Goal: Transaction & Acquisition: Purchase product/service

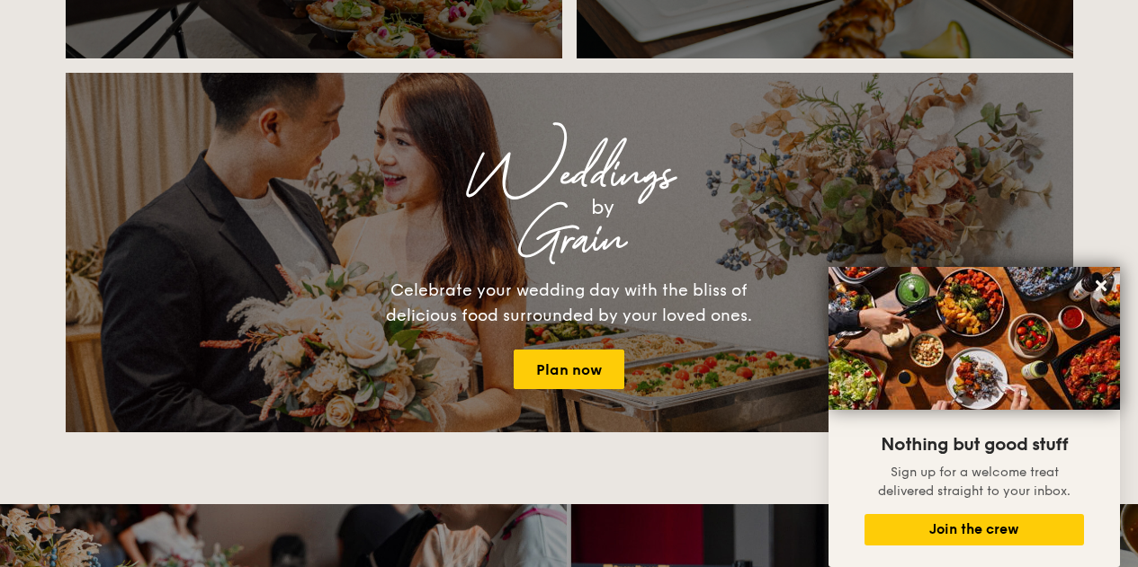
scroll to position [1969, 0]
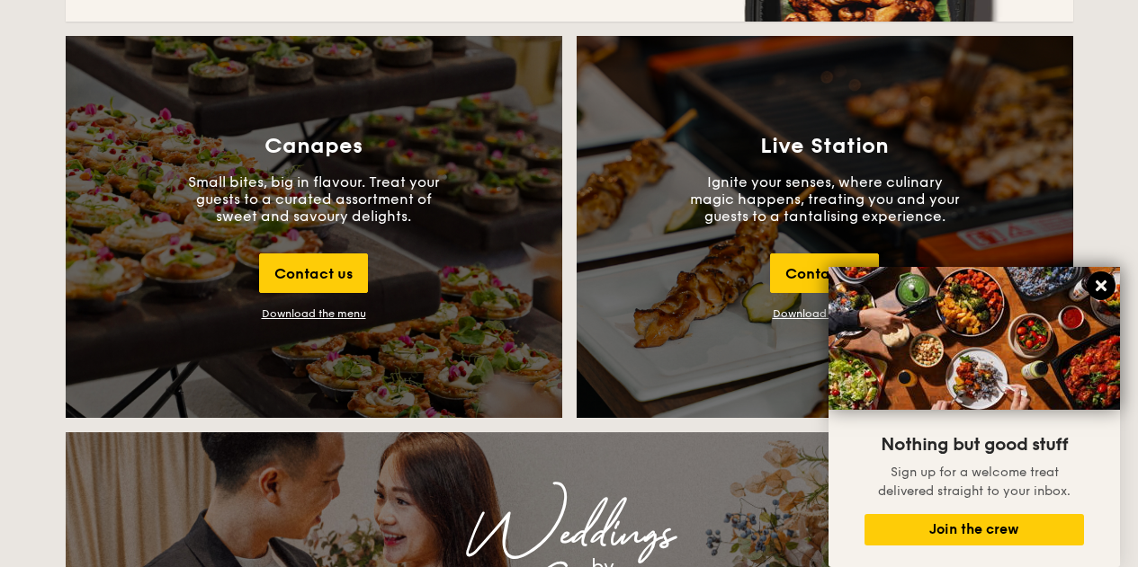
click at [1099, 282] on icon at bounding box center [1101, 286] width 16 height 16
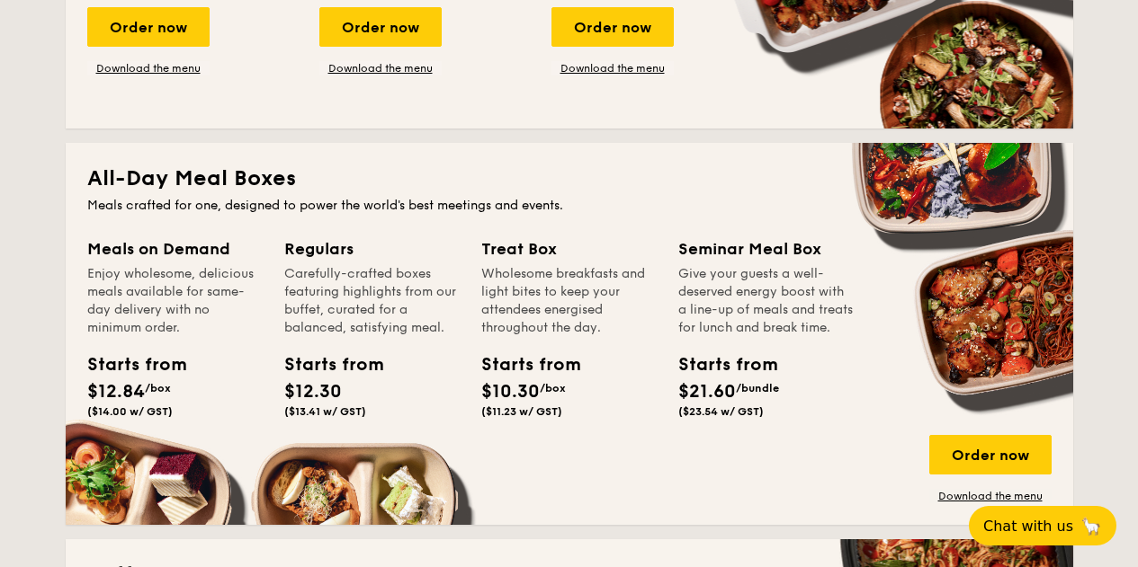
scroll to position [710, 0]
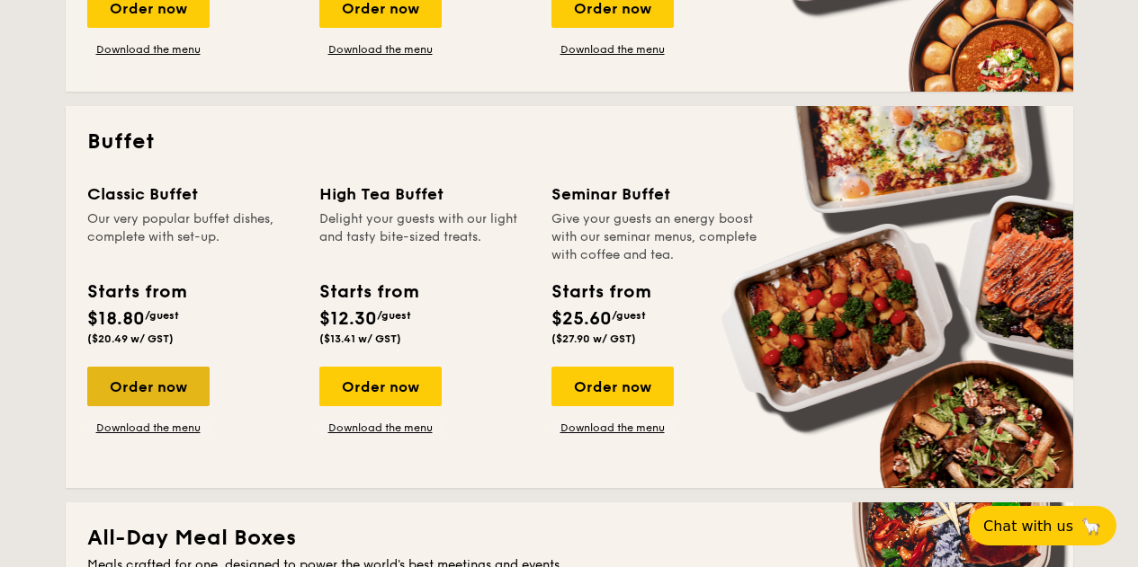
click at [173, 380] on div "Order now" at bounding box center [148, 387] width 122 height 40
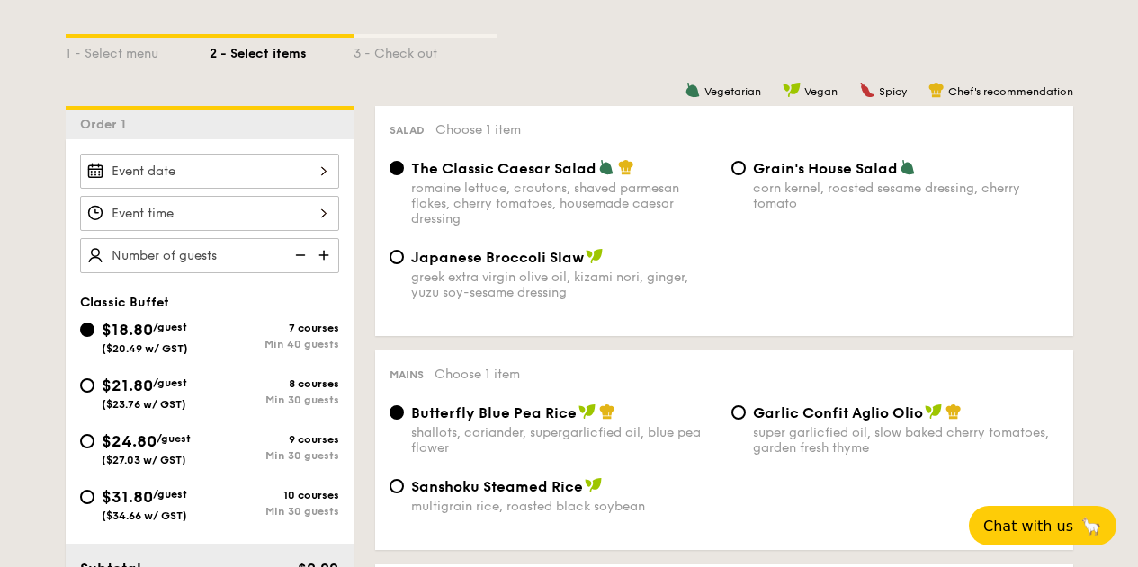
scroll to position [448, 0]
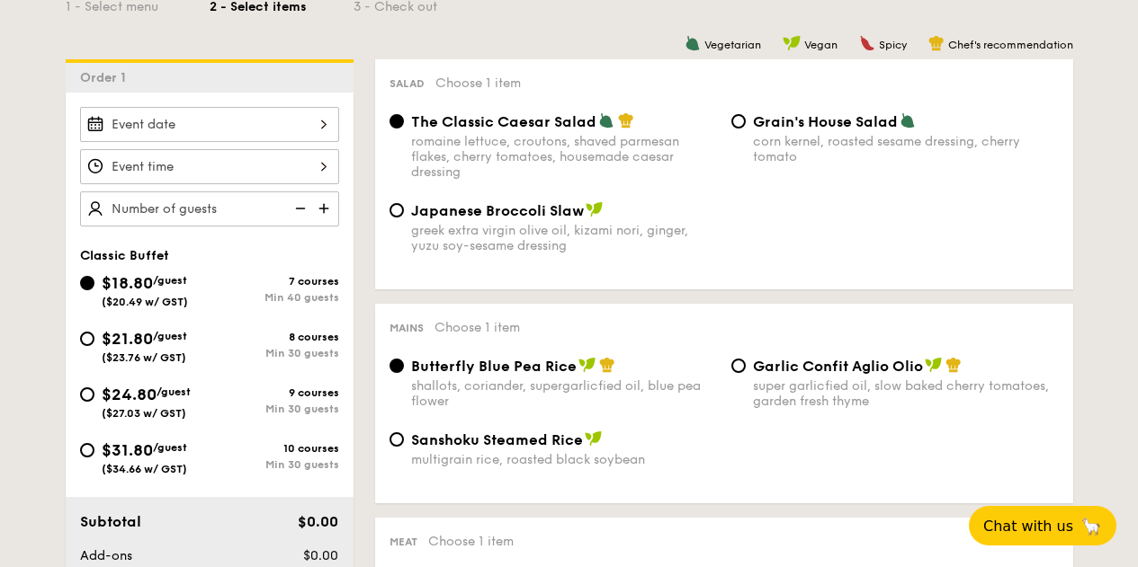
drag, startPoint x: 320, startPoint y: 126, endPoint x: 316, endPoint y: 117, distance: 10.1
click at [316, 117] on input "Smoked Mesquite Whole Chicken brined in our in-house blend of herbs and spices,…" at bounding box center [209, 124] width 259 height 35
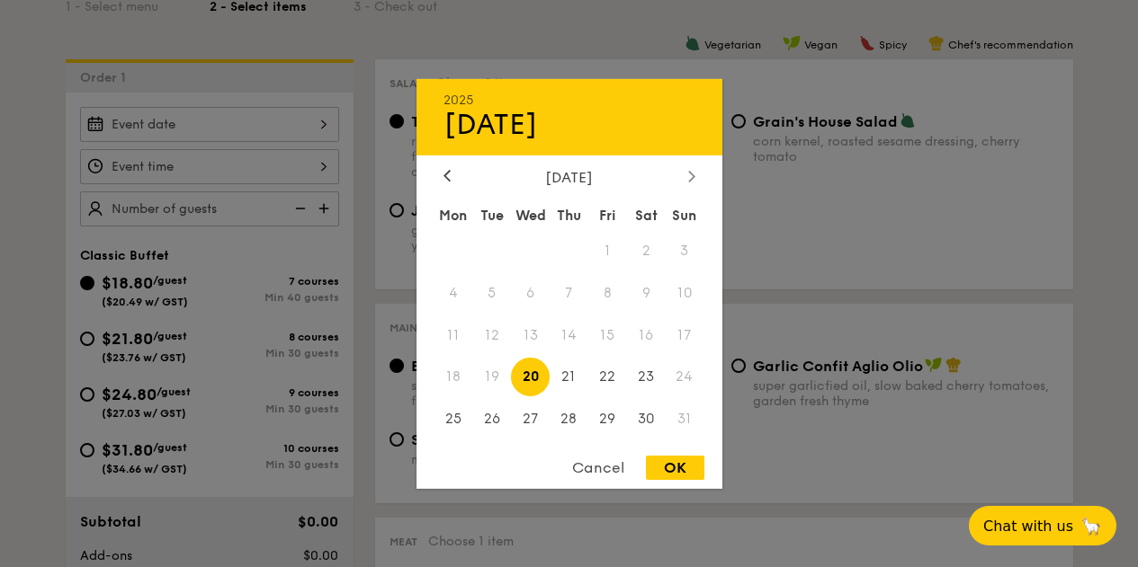
click at [691, 175] on icon at bounding box center [691, 176] width 7 height 12
click at [452, 243] on span "1" at bounding box center [453, 250] width 39 height 39
click at [675, 467] on div "OK" at bounding box center [675, 468] width 58 height 24
type input "Sep 01, 2025"
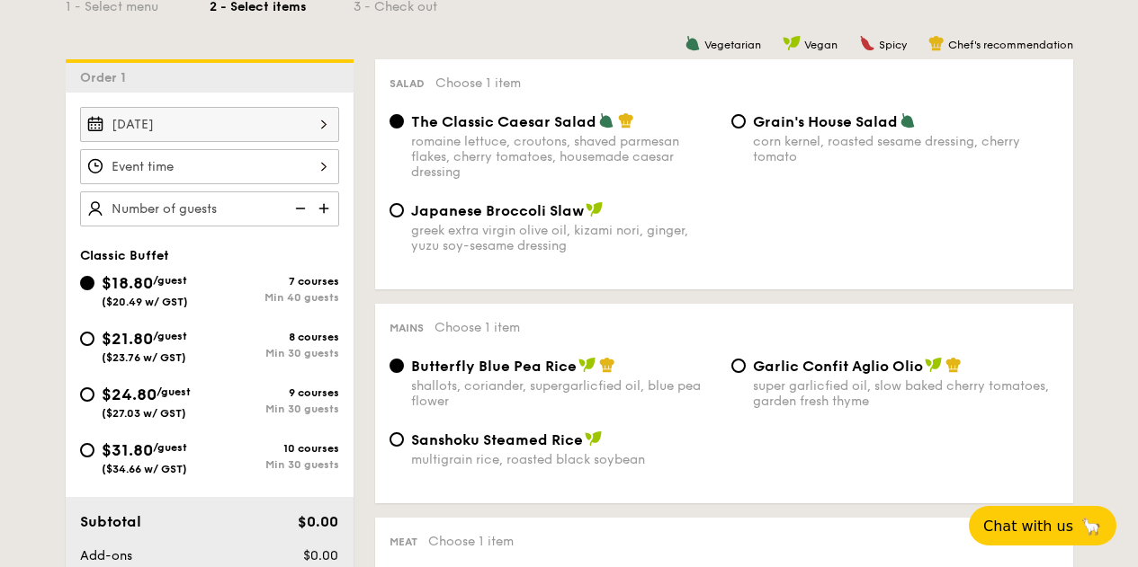
click at [291, 167] on input "Smoked Mesquite Whole Chicken brined in our in-house blend of herbs and spices,…" at bounding box center [209, 166] width 259 height 35
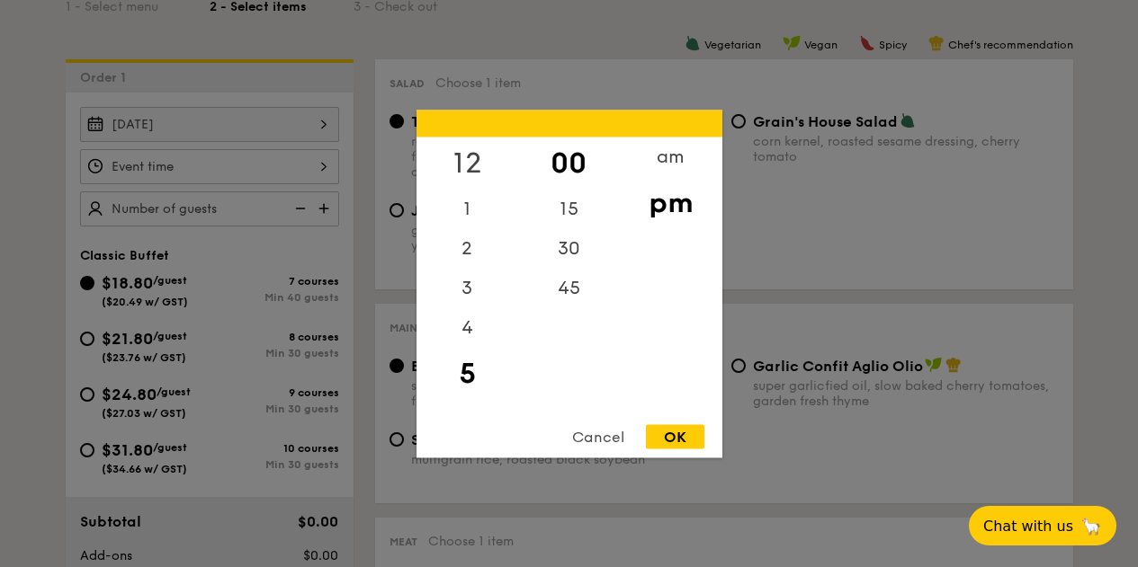
click at [473, 160] on div "12" at bounding box center [467, 163] width 102 height 52
click at [673, 433] on div "OK" at bounding box center [675, 436] width 58 height 24
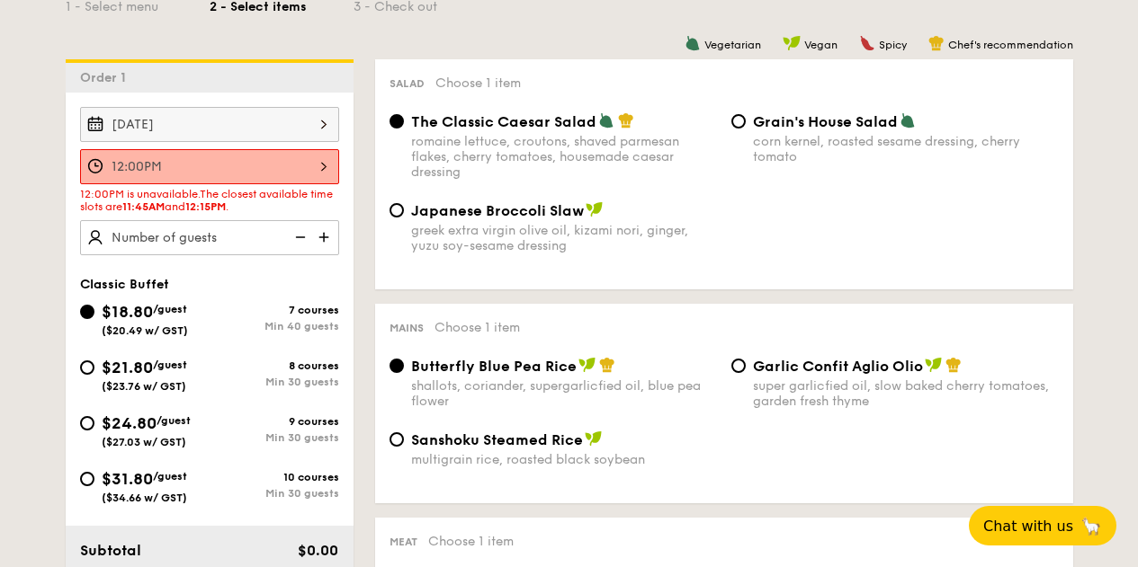
click at [304, 166] on input "12:00PM" at bounding box center [209, 166] width 259 height 35
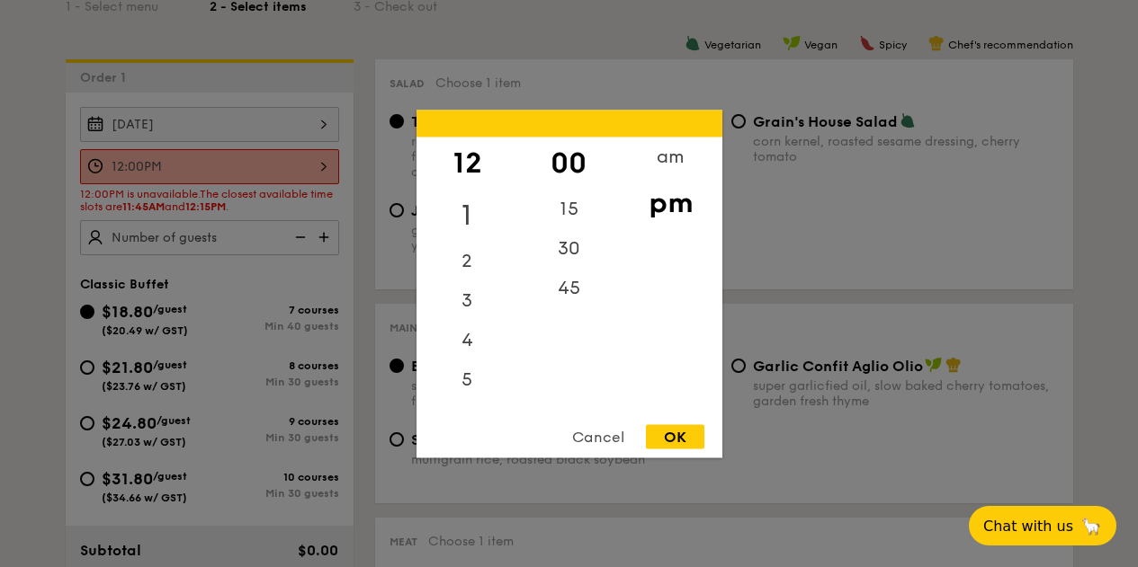
scroll to position [358, 0]
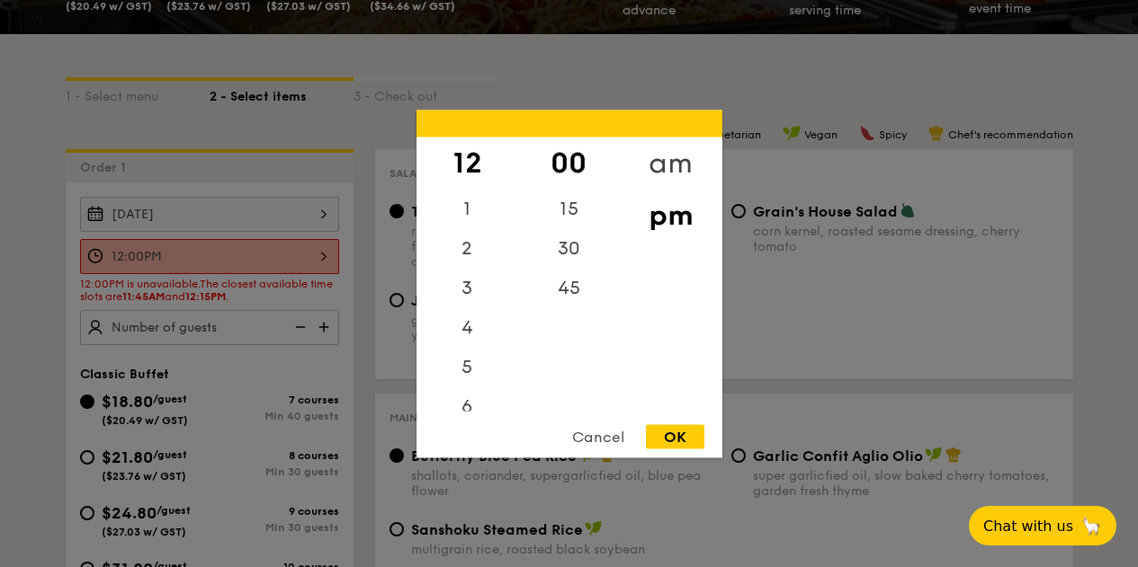
click at [665, 152] on div "am" at bounding box center [671, 163] width 102 height 52
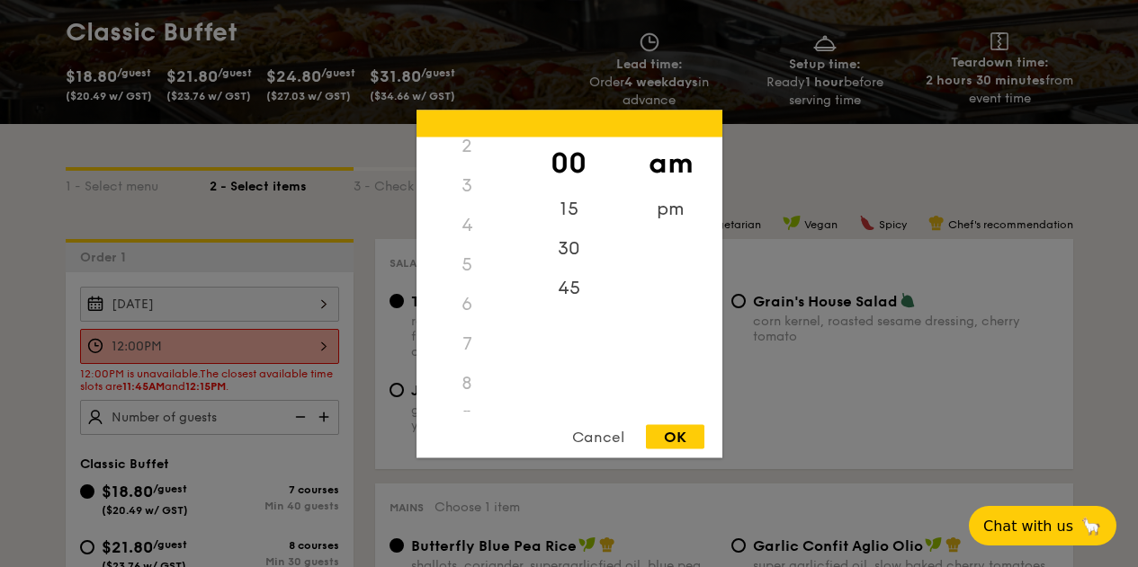
scroll to position [200, 0]
click at [468, 397] on div "11" at bounding box center [467, 398] width 102 height 52
drag, startPoint x: 576, startPoint y: 294, endPoint x: 565, endPoint y: 292, distance: 10.9
click at [565, 292] on div "45" at bounding box center [569, 294] width 102 height 52
click at [687, 436] on div "OK" at bounding box center [675, 436] width 58 height 24
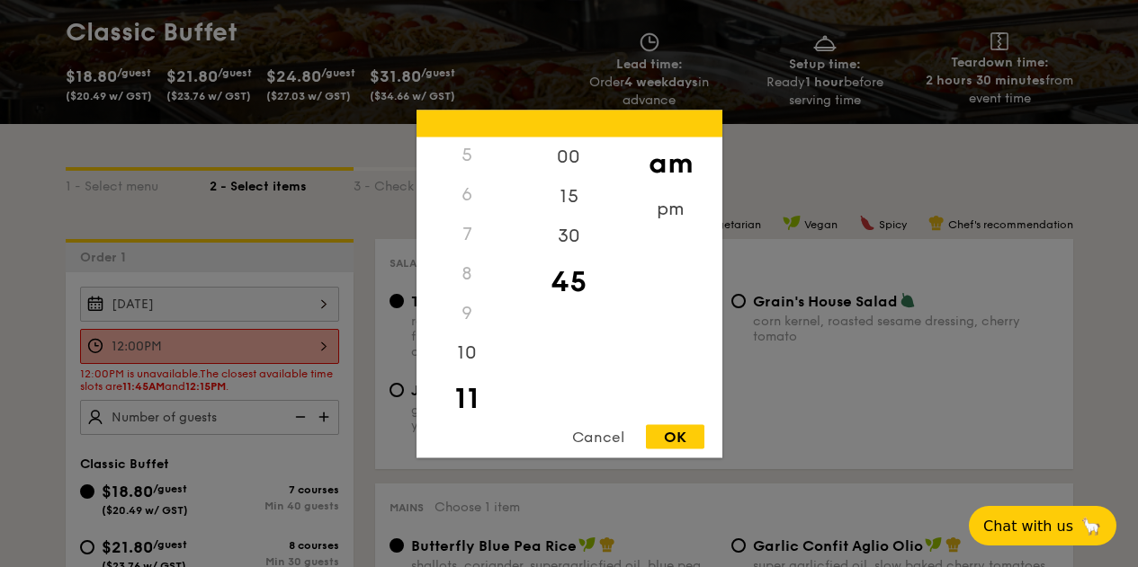
type input "11:45AM"
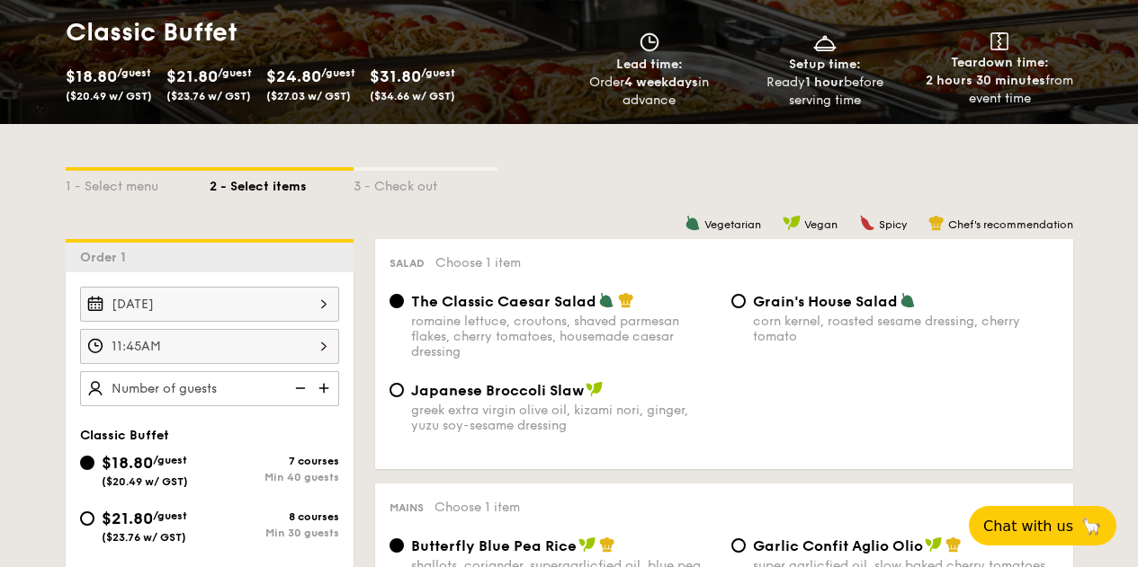
scroll to position [358, 0]
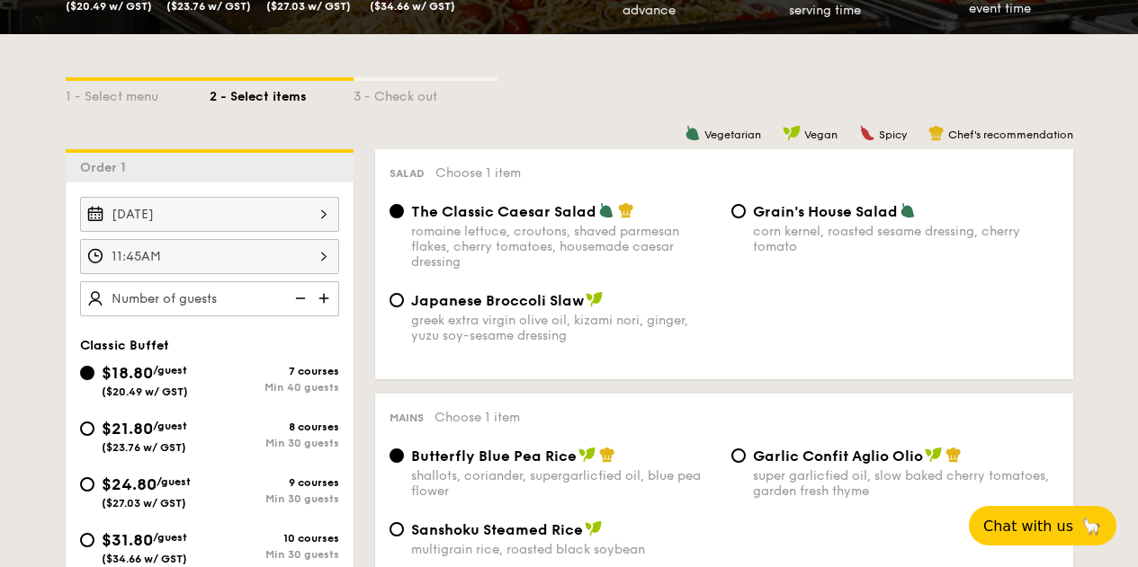
click at [255, 294] on input "text" at bounding box center [209, 298] width 259 height 35
drag, startPoint x: 43, startPoint y: 279, endPoint x: 34, endPoint y: 280, distance: 9.0
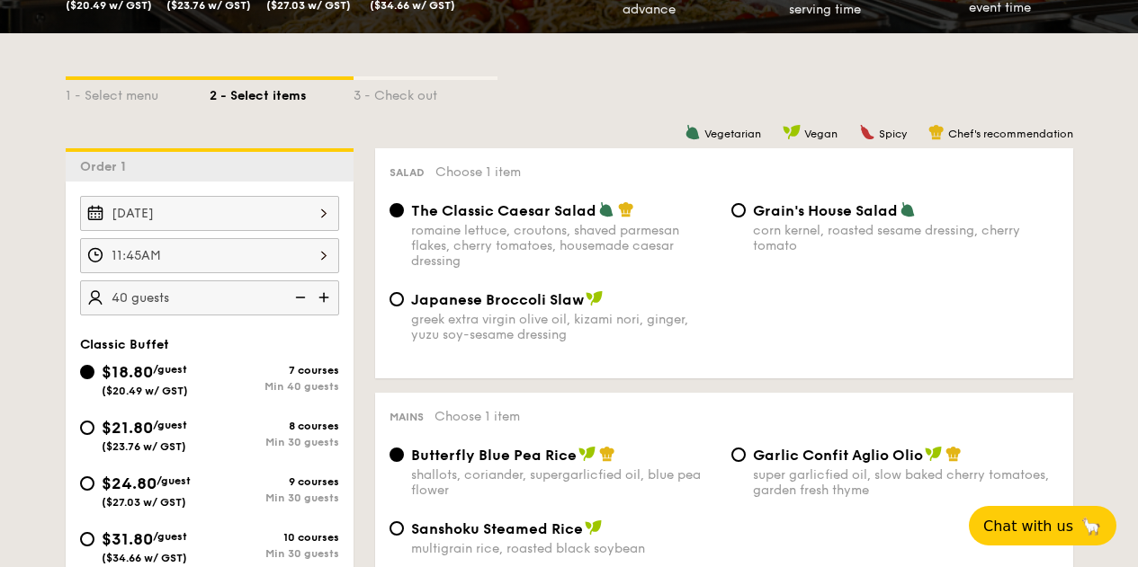
scroll to position [448, 0]
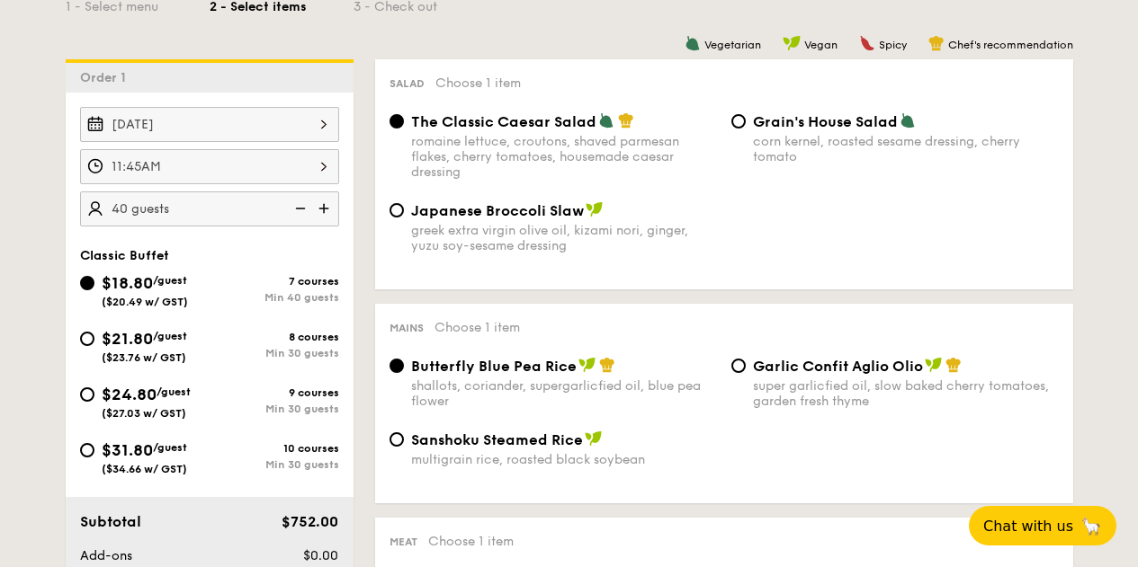
click at [162, 206] on input "40 guests" at bounding box center [209, 209] width 259 height 35
type input "40 guests"
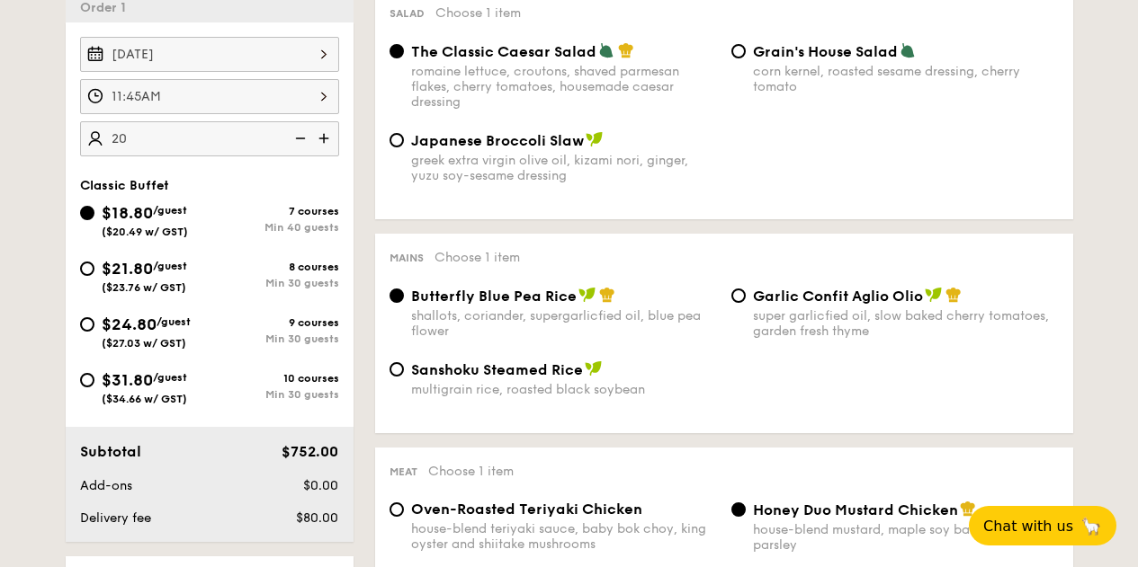
scroll to position [537, 0]
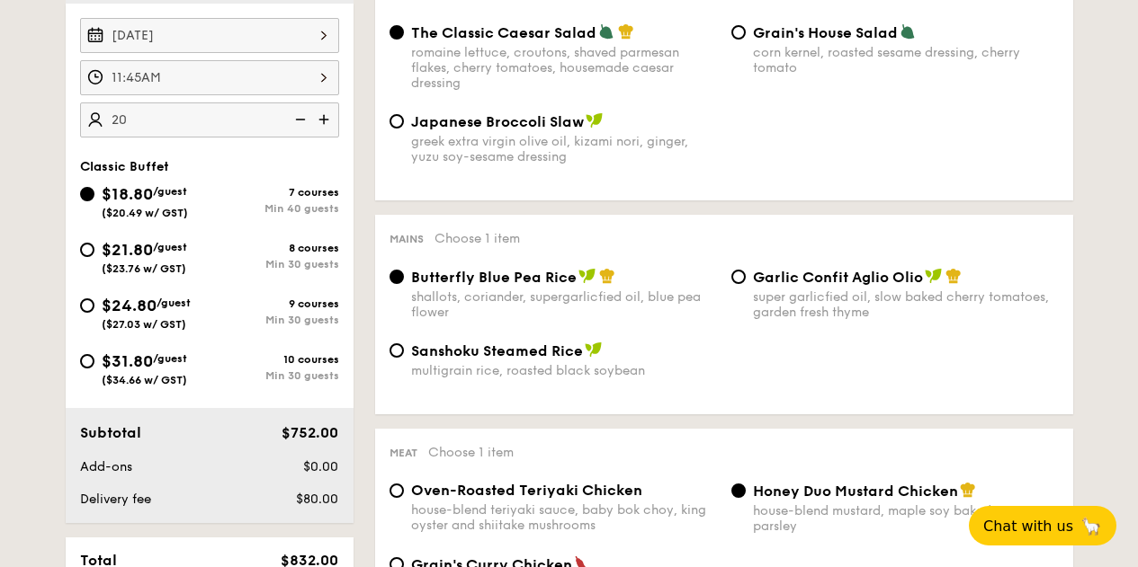
click at [168, 257] on div "$21.80 /guest ($23.76 w/ GST)" at bounding box center [144, 256] width 85 height 38
click at [94, 257] on input "$21.80 /guest ($23.76 w/ GST) 8 courses Min 30 guests" at bounding box center [87, 250] width 14 height 14
radio input "true"
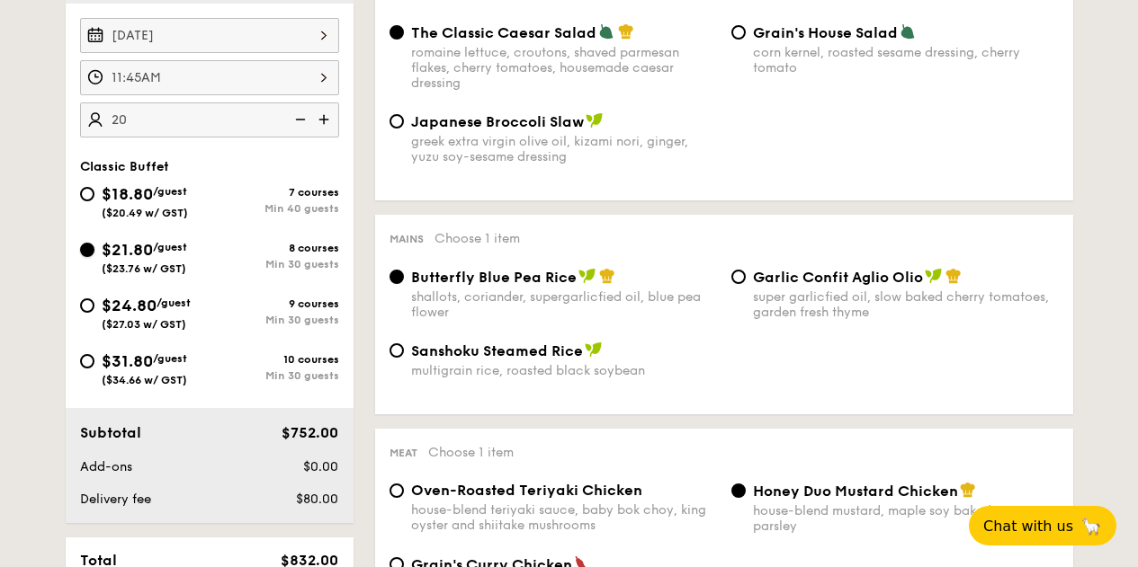
radio input "true"
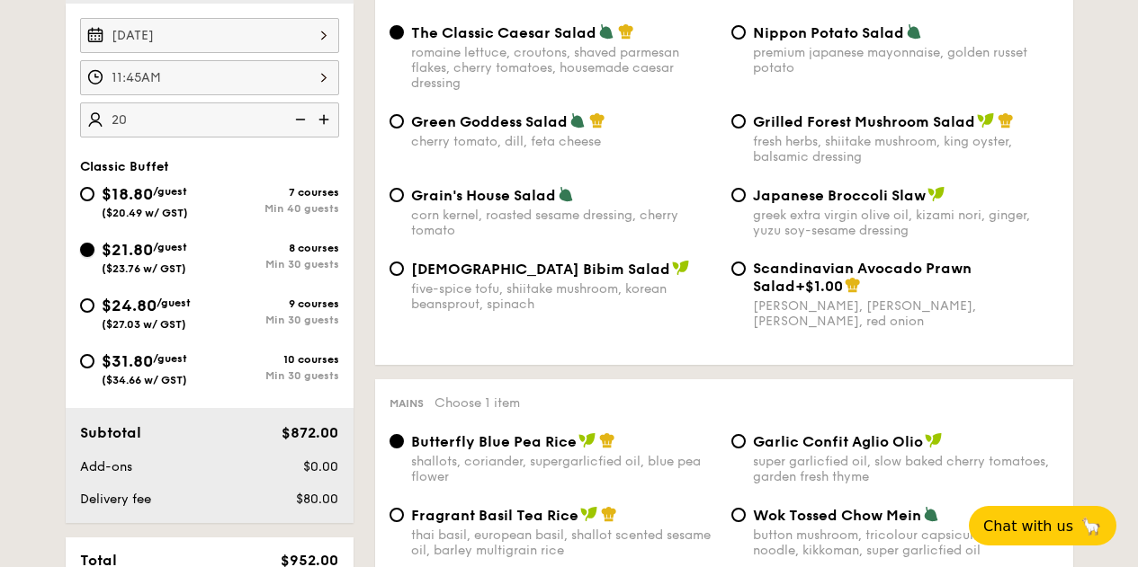
click at [86, 249] on input "$21.80 /guest ($23.76 w/ GST) 8 courses Min 30 guests" at bounding box center [87, 250] width 14 height 14
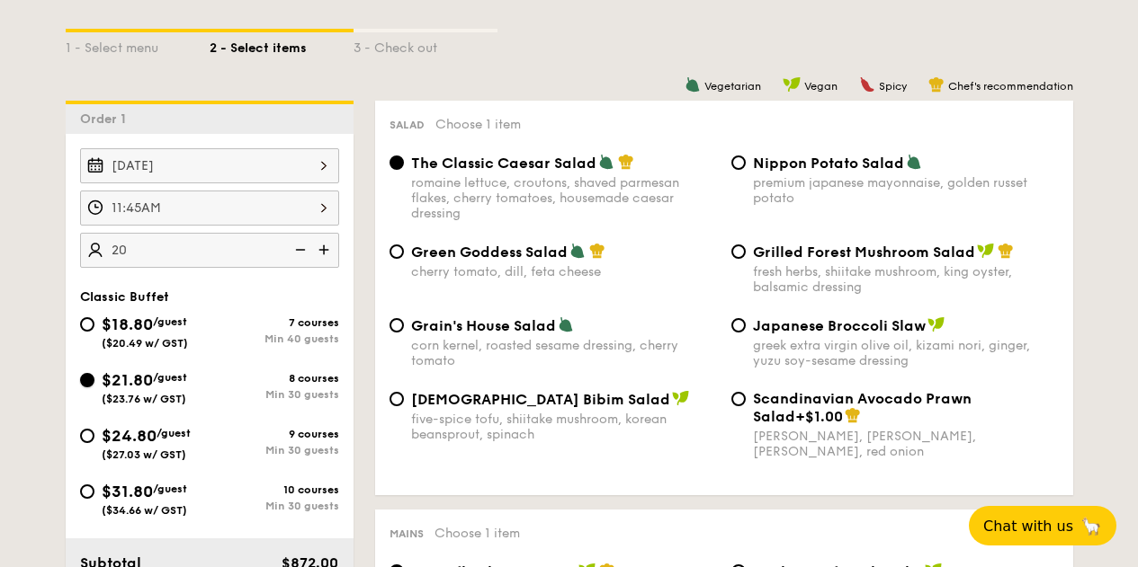
scroll to position [447, 0]
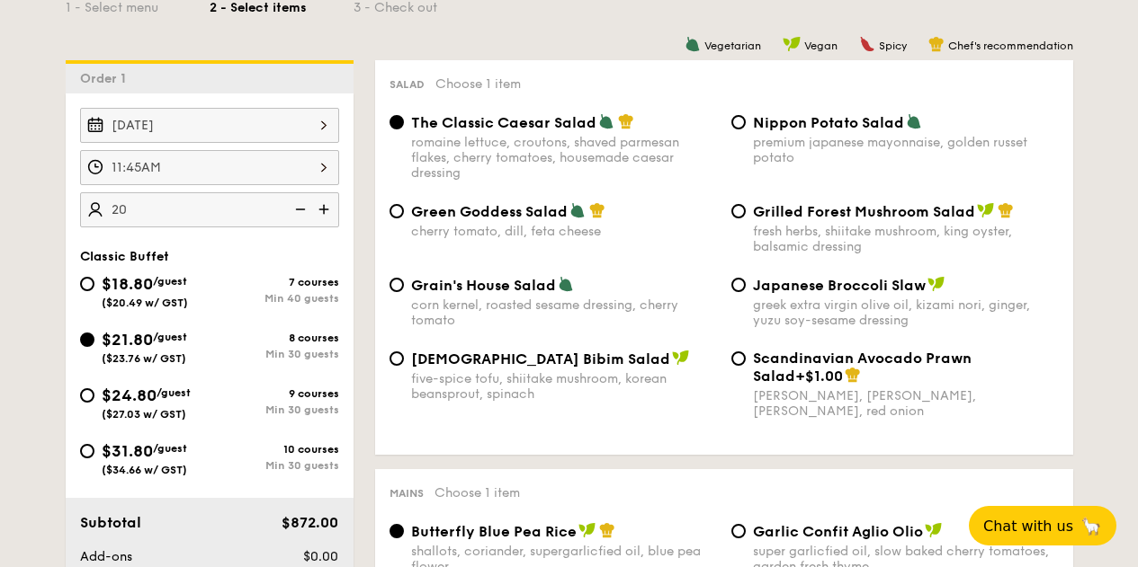
click at [781, 124] on span "Nippon Potato Salad" at bounding box center [828, 122] width 151 height 17
click at [745, 124] on input "Nippon Potato Salad premium japanese mayonnaise, golden russet potato" at bounding box center [738, 122] width 14 height 14
radio input "true"
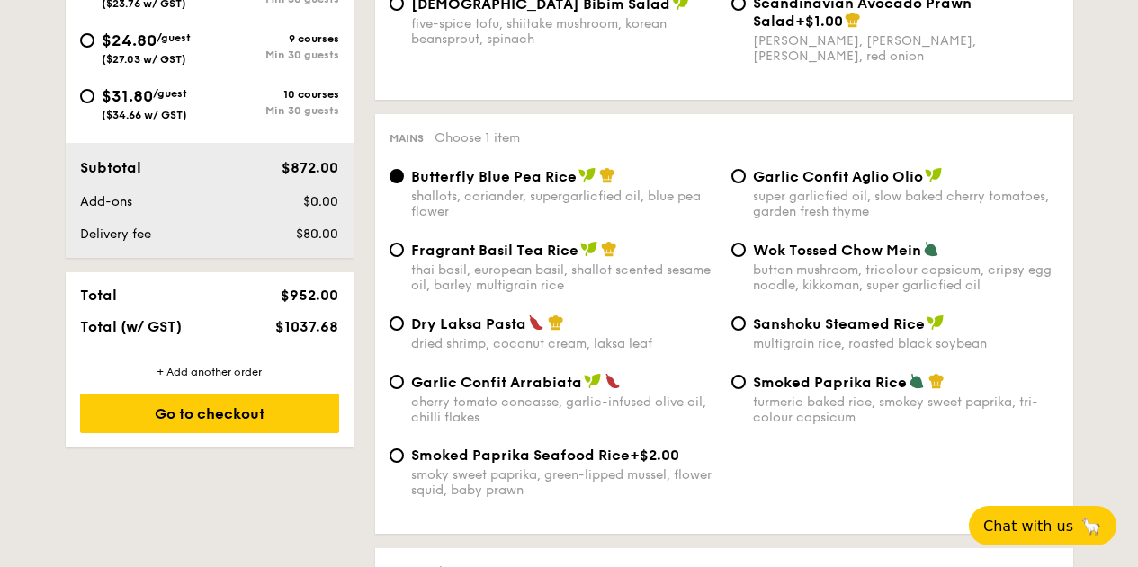
scroll to position [805, 0]
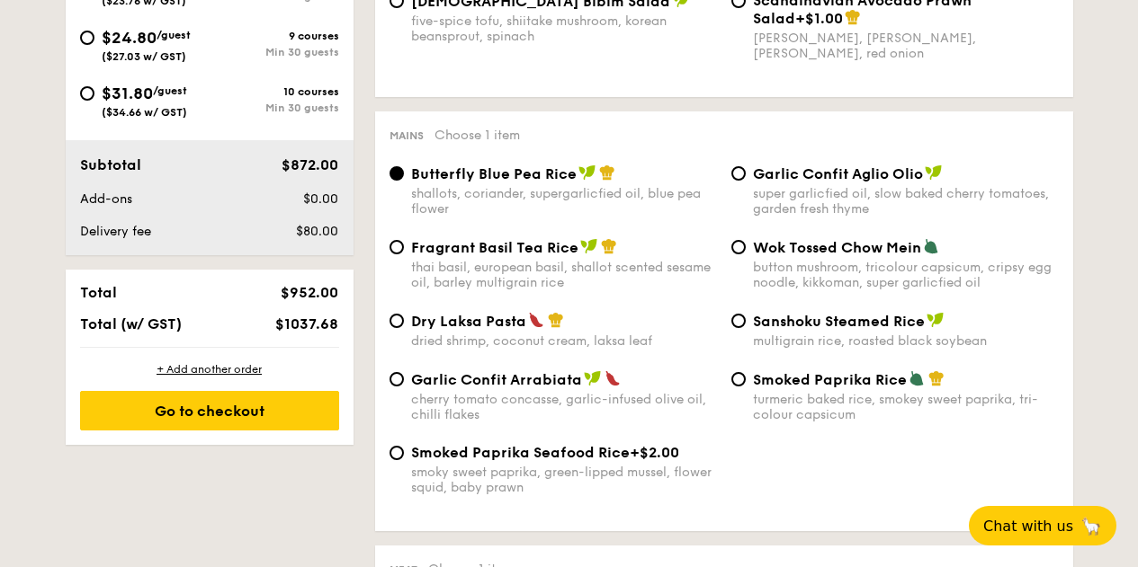
click at [790, 186] on div "super garlicfied oil, slow baked cherry tomatoes, garden fresh thyme" at bounding box center [906, 201] width 306 height 31
click at [745, 181] on input "Garlic Confit Aglio Olio super garlicfied oil, slow baked cherry tomatoes, gard…" at bounding box center [738, 173] width 14 height 14
radio input "true"
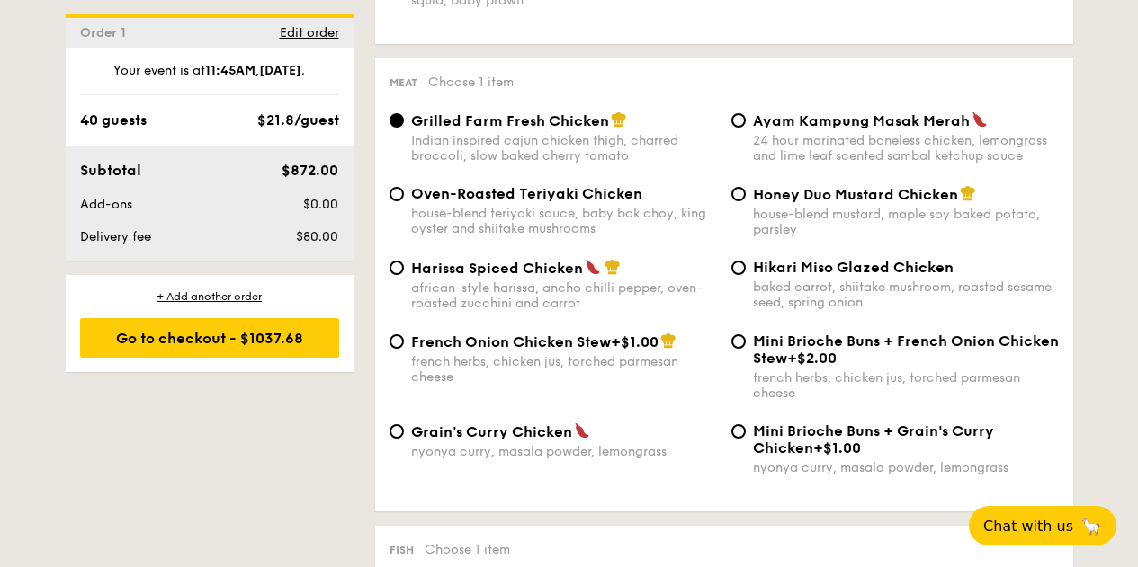
scroll to position [1252, 0]
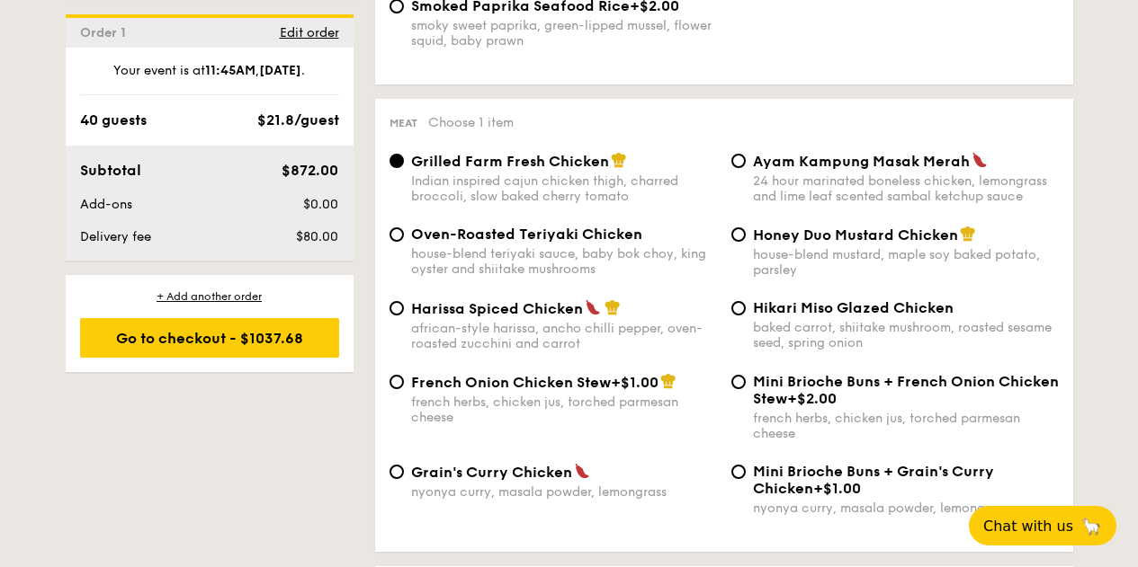
click at [687, 262] on div "house-blend teriyaki sauce, baby bok choy, king oyster and shiitake mushrooms" at bounding box center [564, 261] width 306 height 31
click at [404, 242] on input "Oven-Roasted Teriyaki Chicken house-blend teriyaki sauce, baby bok choy, king o…" at bounding box center [396, 235] width 14 height 14
radio input "true"
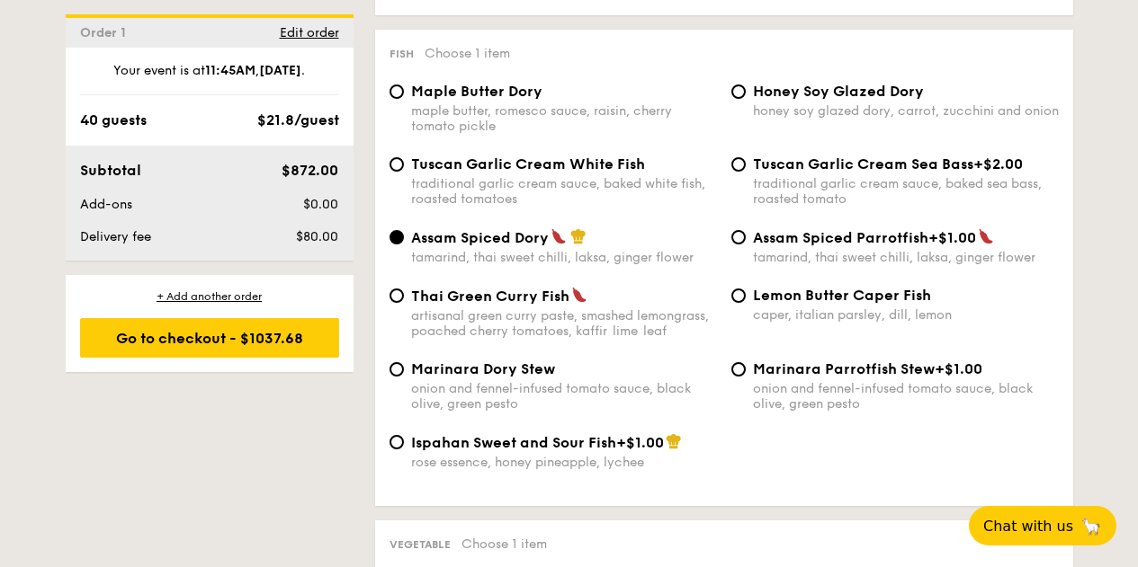
scroll to position [1699, 0]
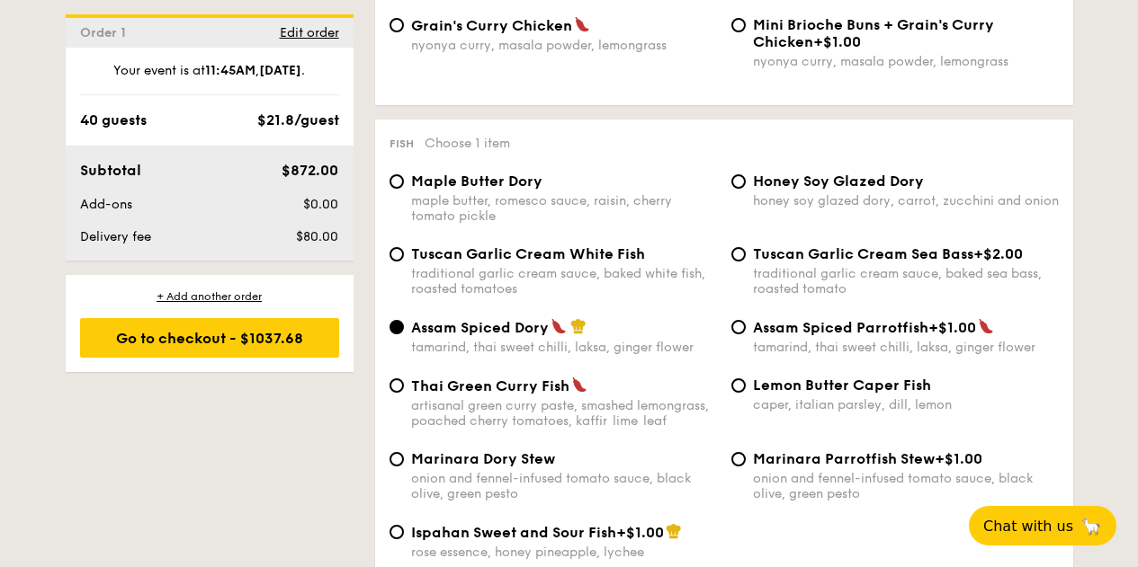
click at [575, 261] on span "Tuscan Garlic Cream White Fish" at bounding box center [528, 253] width 234 height 17
click at [404, 261] on input "Tuscan Garlic Cream White Fish traditional garlic cream sauce, baked white fish…" at bounding box center [396, 254] width 14 height 14
radio input "true"
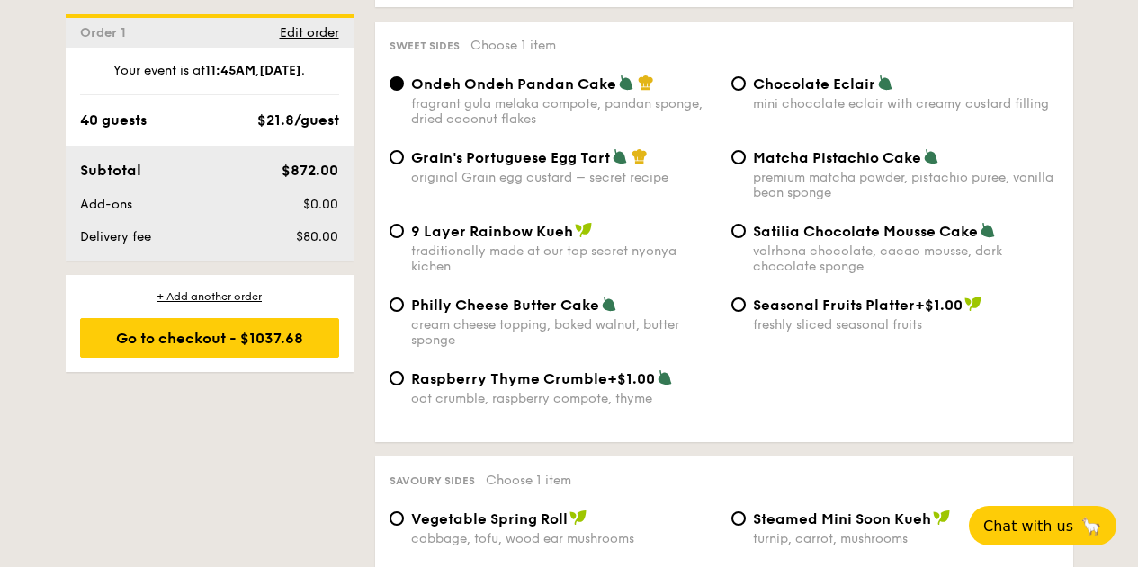
scroll to position [2593, 0]
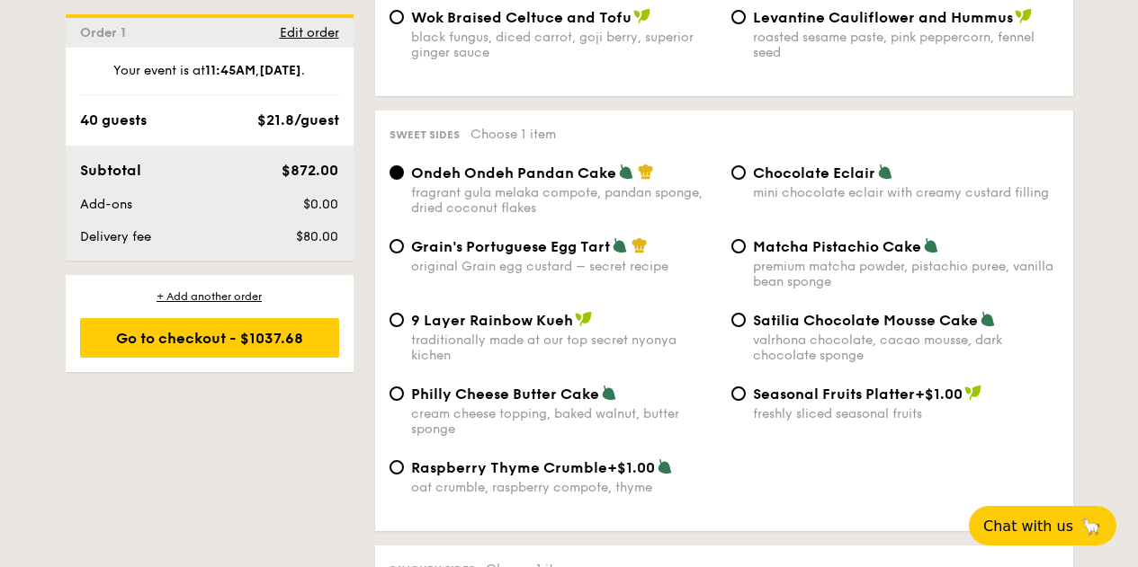
click at [790, 242] on span "Matcha Pistachio Cake" at bounding box center [837, 246] width 168 height 17
click at [745, 242] on input "Matcha Pistachio Cake premium matcha powder, pistachio puree, vanilla bean spon…" at bounding box center [738, 246] width 14 height 14
radio input "true"
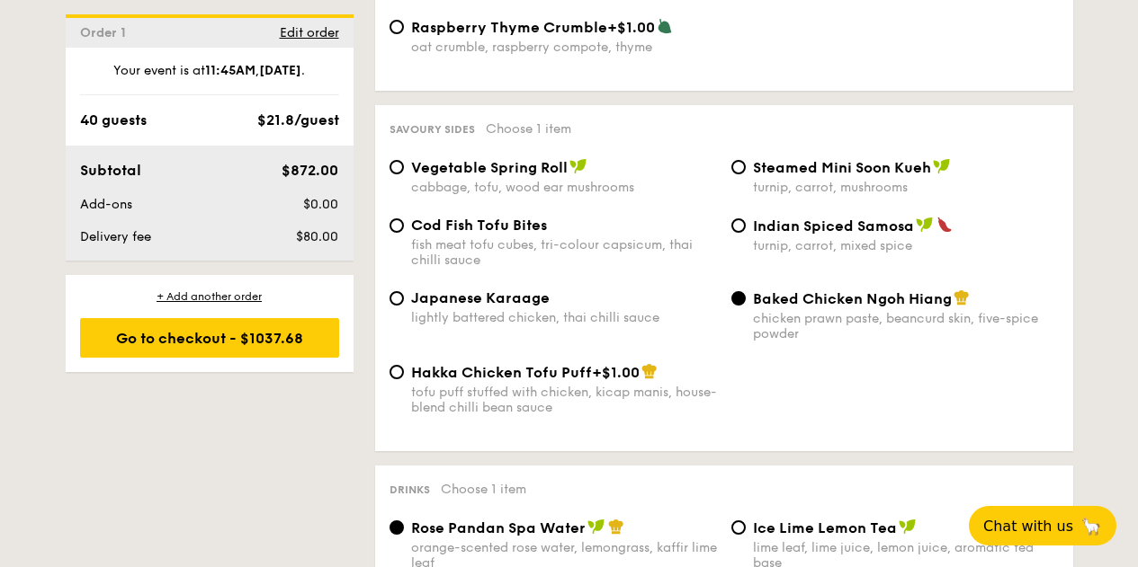
scroll to position [3040, 0]
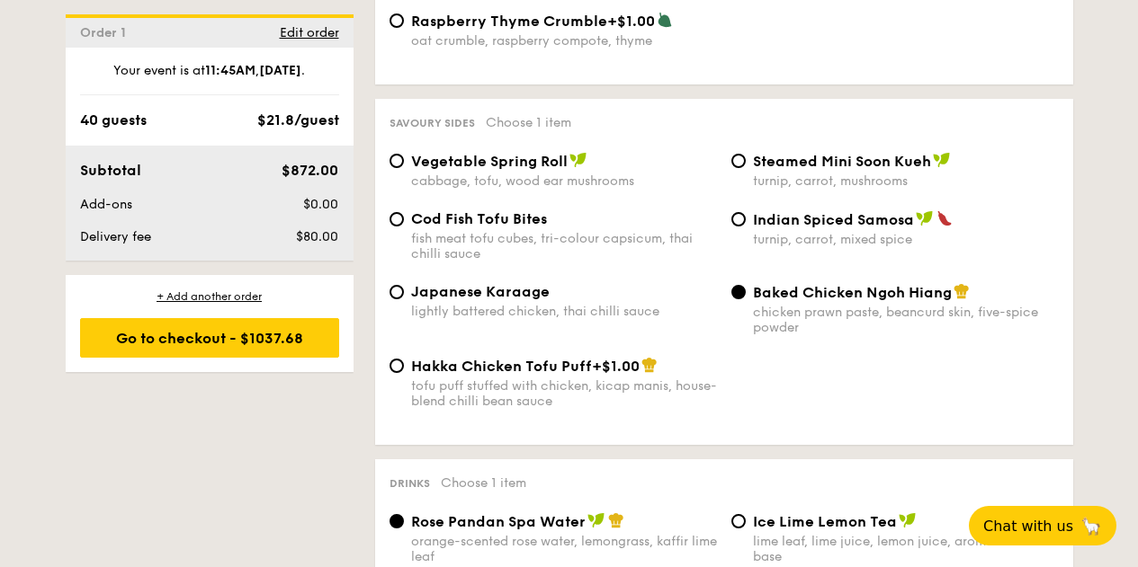
click at [835, 230] on div "Indian Spiced Samosa turnip, carrot, mixed spice" at bounding box center [906, 228] width 306 height 37
click at [745, 227] on input "Indian Spiced Samosa turnip, carrot, mixed spice" at bounding box center [738, 219] width 14 height 14
radio input "true"
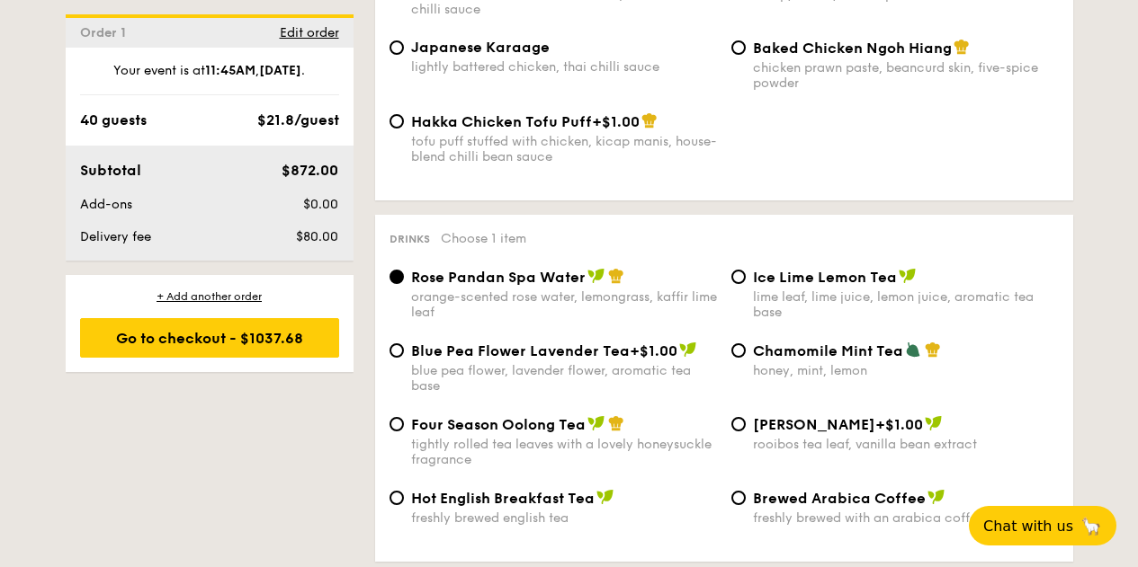
scroll to position [3398, 0]
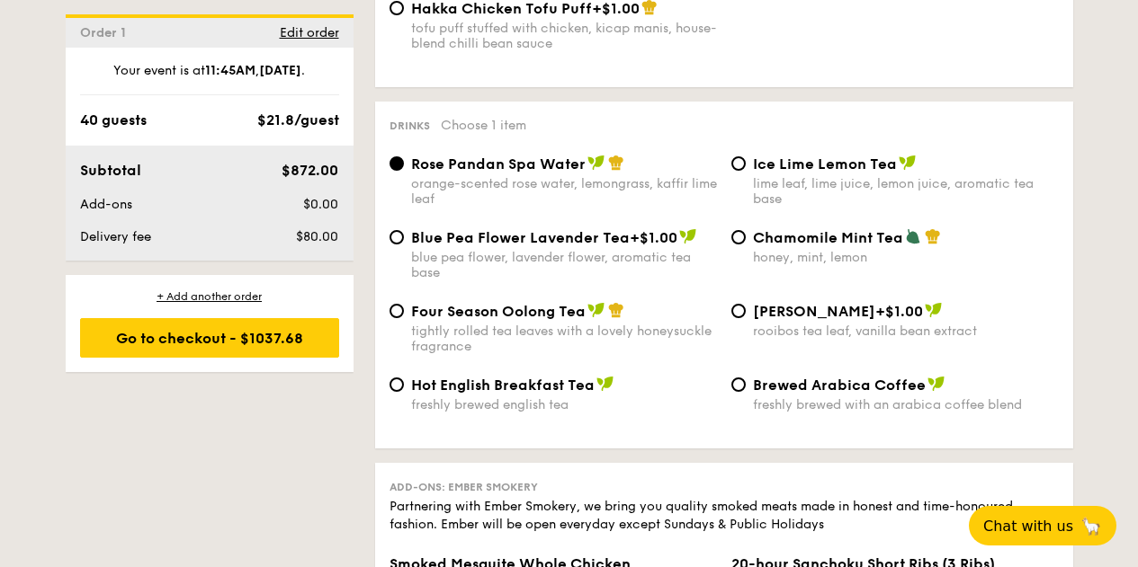
click at [775, 181] on div "lime leaf, lime juice, lemon juice, aromatic tea base" at bounding box center [906, 191] width 306 height 31
click at [745, 171] on input "Ice Lime Lemon Tea lime leaf, lime juice, lemon juice, aromatic tea base" at bounding box center [738, 163] width 14 height 14
radio input "true"
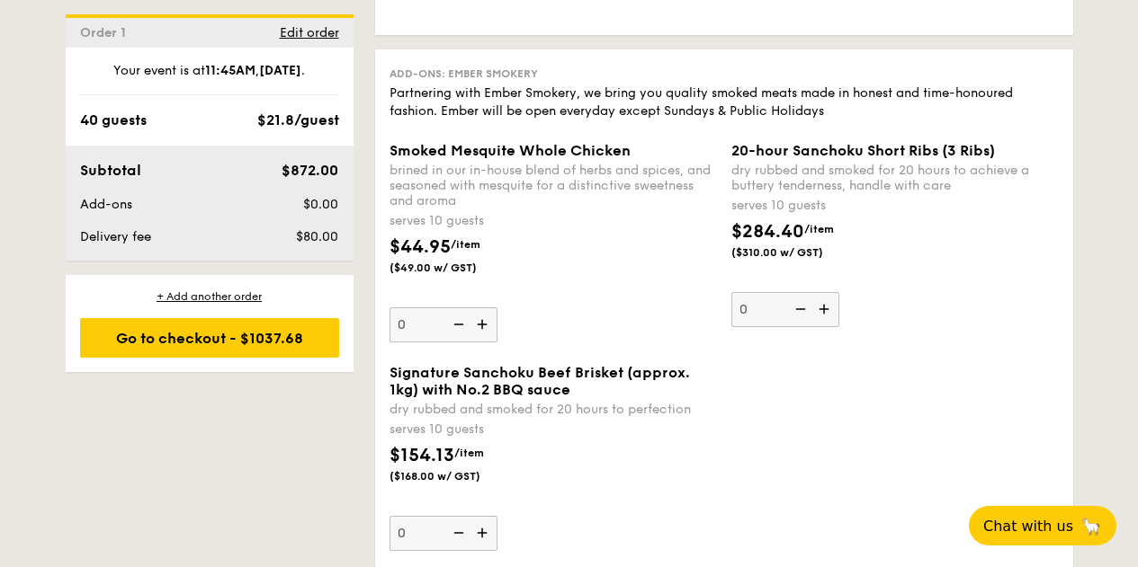
scroll to position [4024, 0]
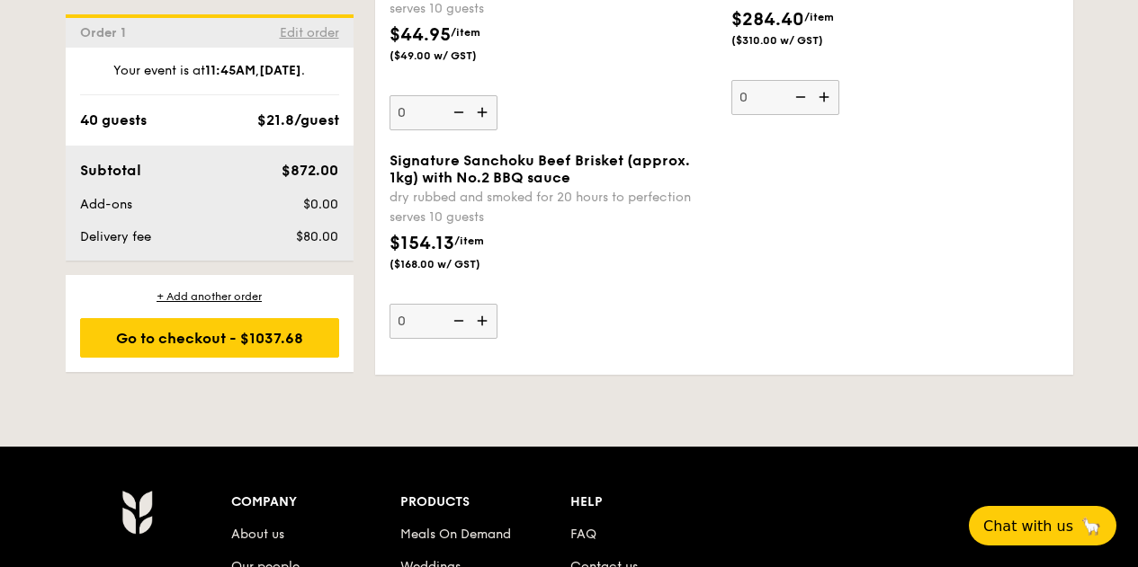
click at [324, 31] on span "Edit order" at bounding box center [309, 32] width 59 height 15
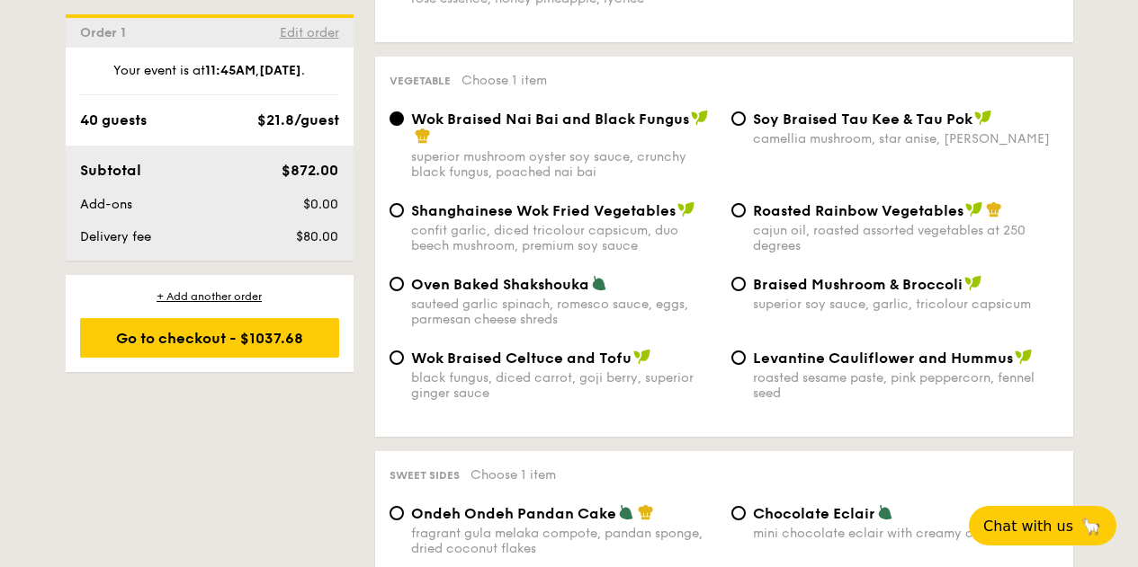
scroll to position [480, 0]
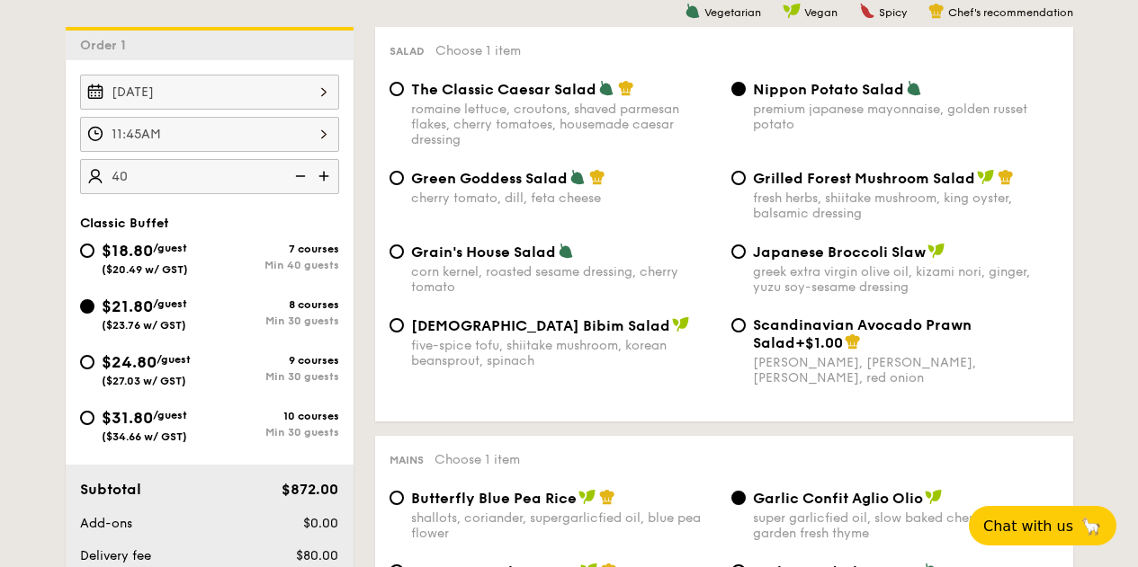
click at [137, 174] on input "40" at bounding box center [209, 176] width 259 height 35
type input "30 guests"
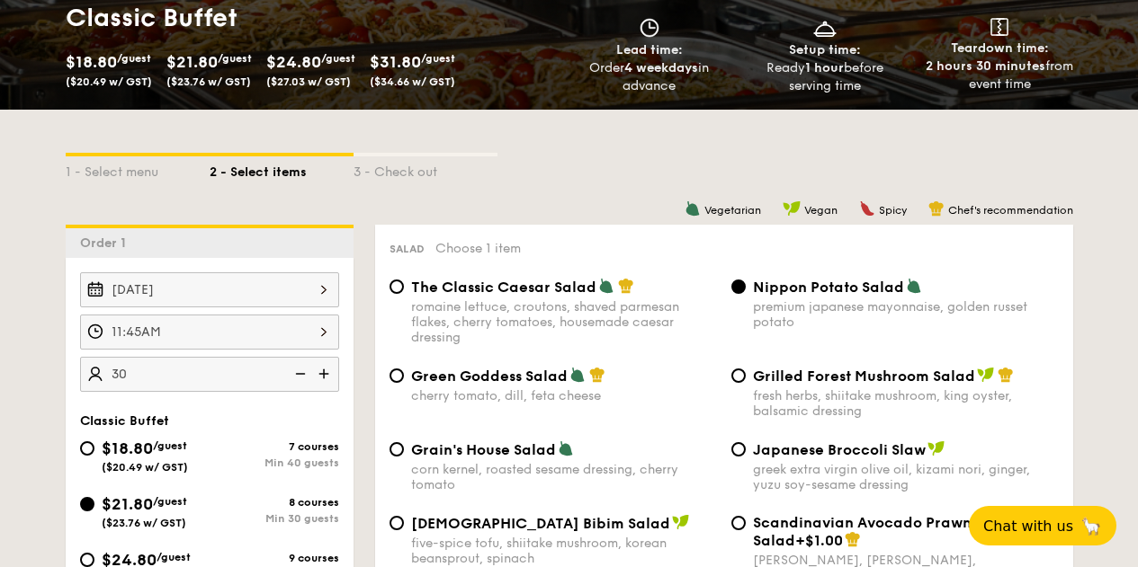
scroll to position [0, 0]
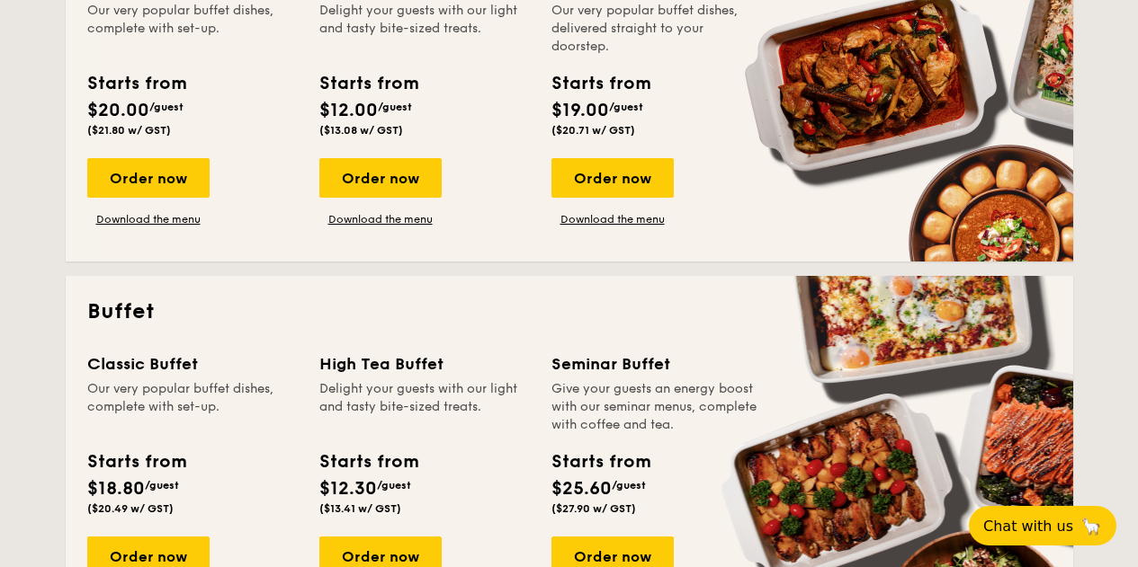
scroll to position [450, 0]
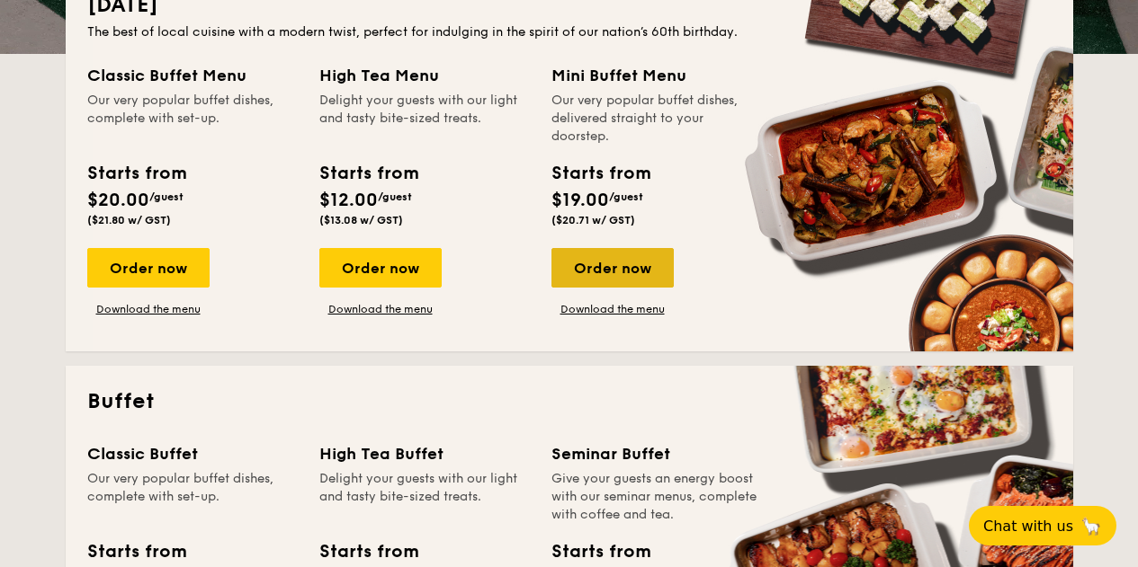
click at [621, 263] on div "Order now" at bounding box center [612, 268] width 122 height 40
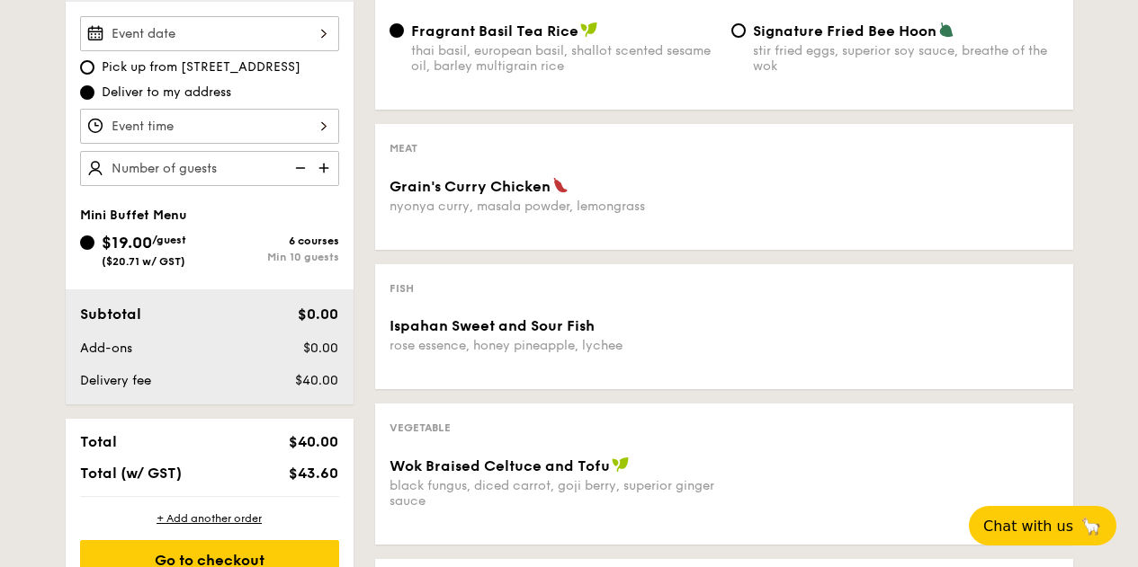
scroll to position [448, 0]
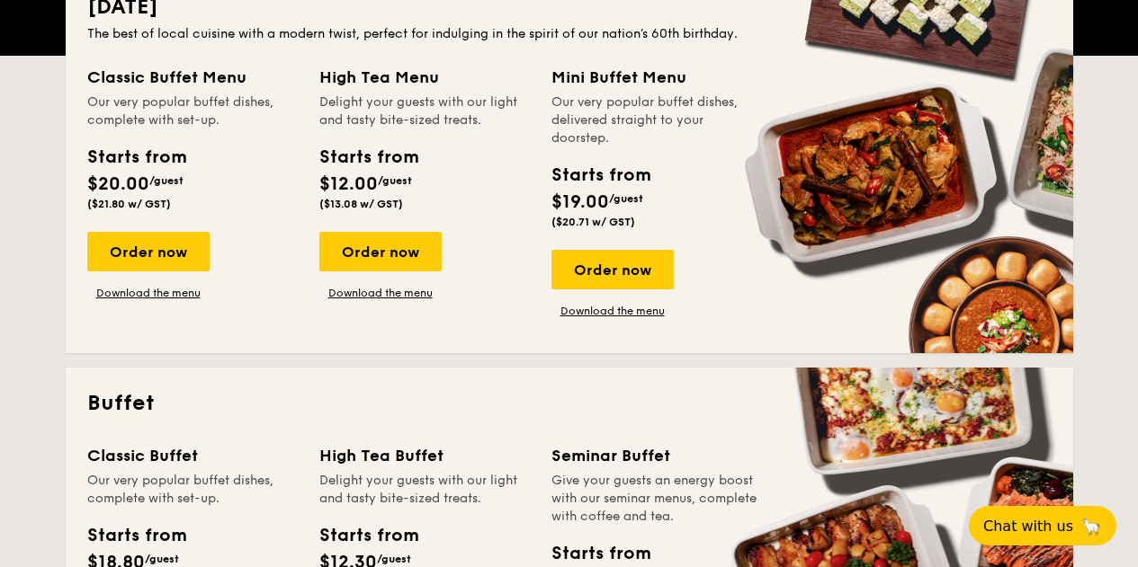
scroll to position [450, 0]
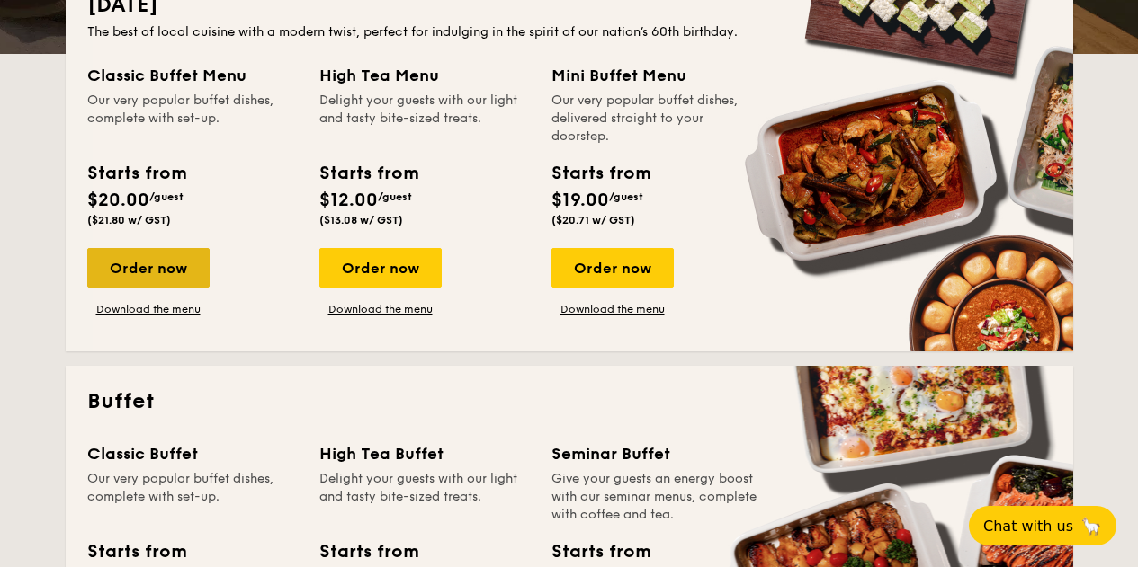
click at [156, 265] on div "Order now" at bounding box center [148, 268] width 122 height 40
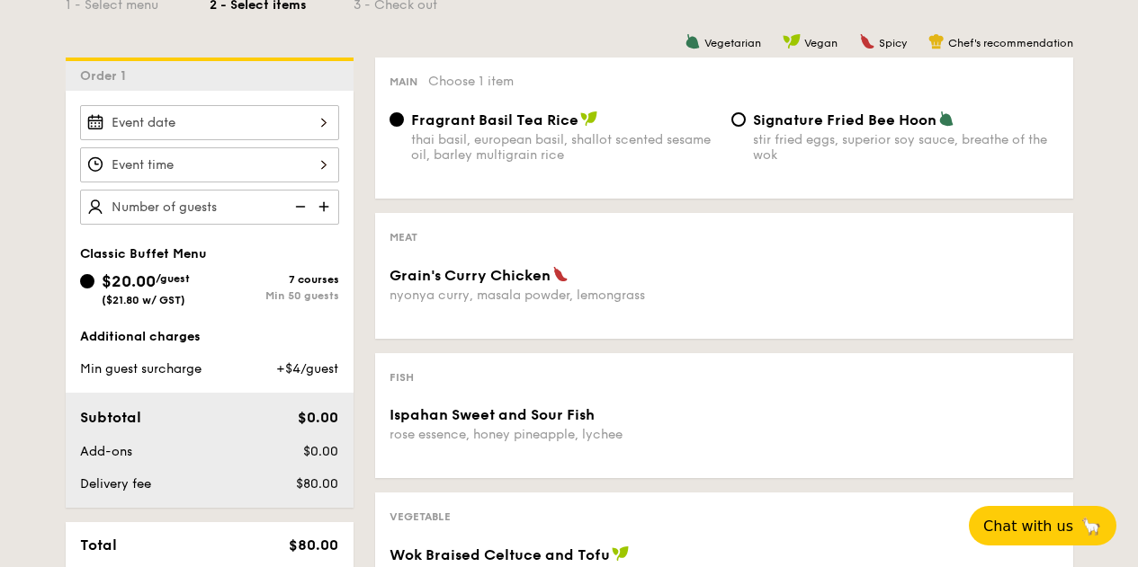
scroll to position [516, 0]
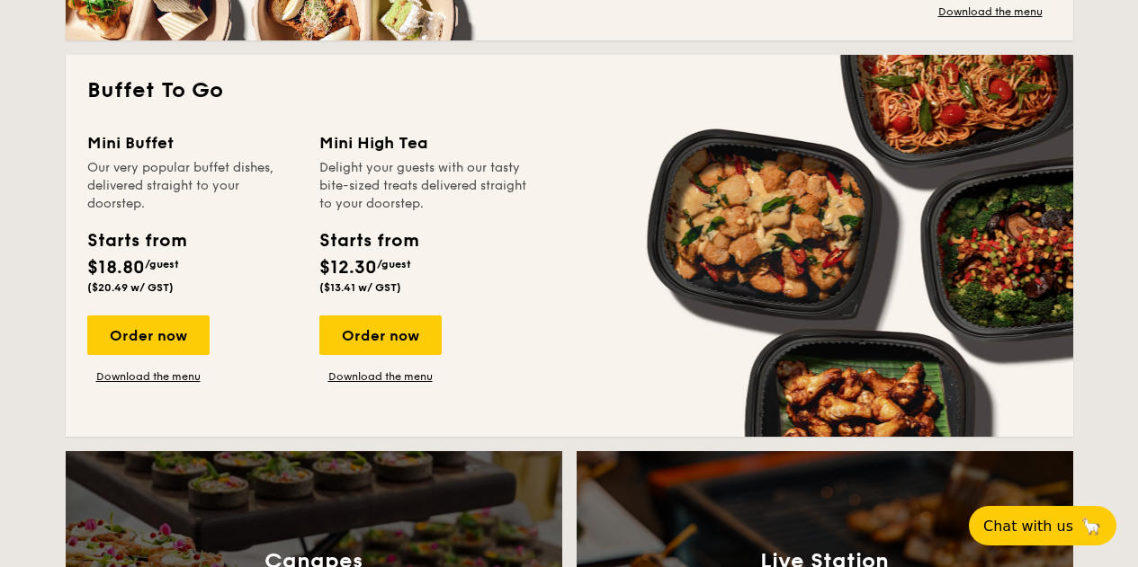
scroll to position [1561, 0]
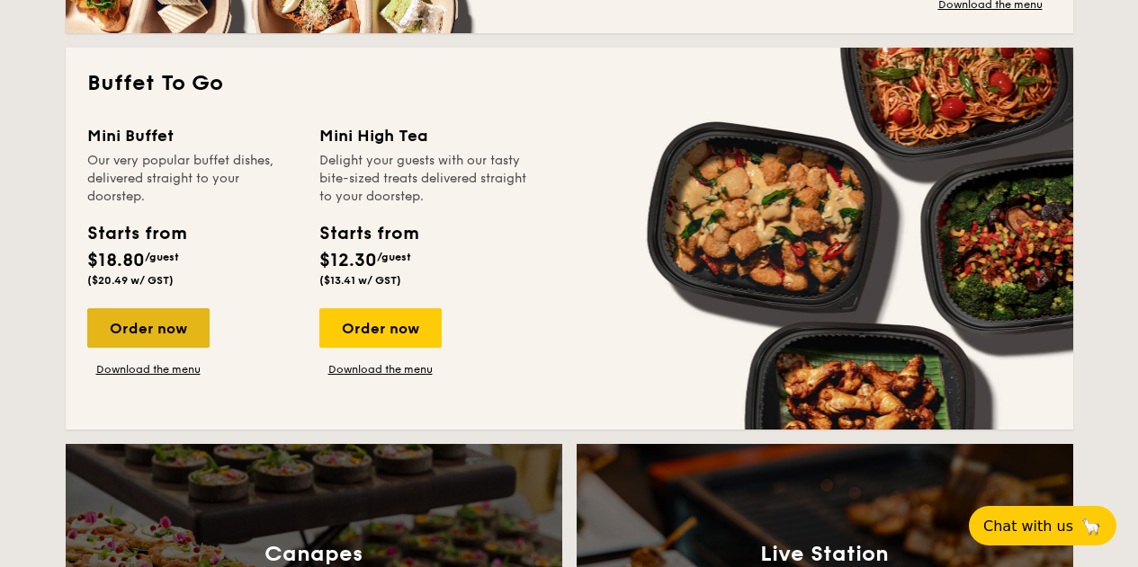
click at [160, 328] on div "Order now" at bounding box center [148, 328] width 122 height 40
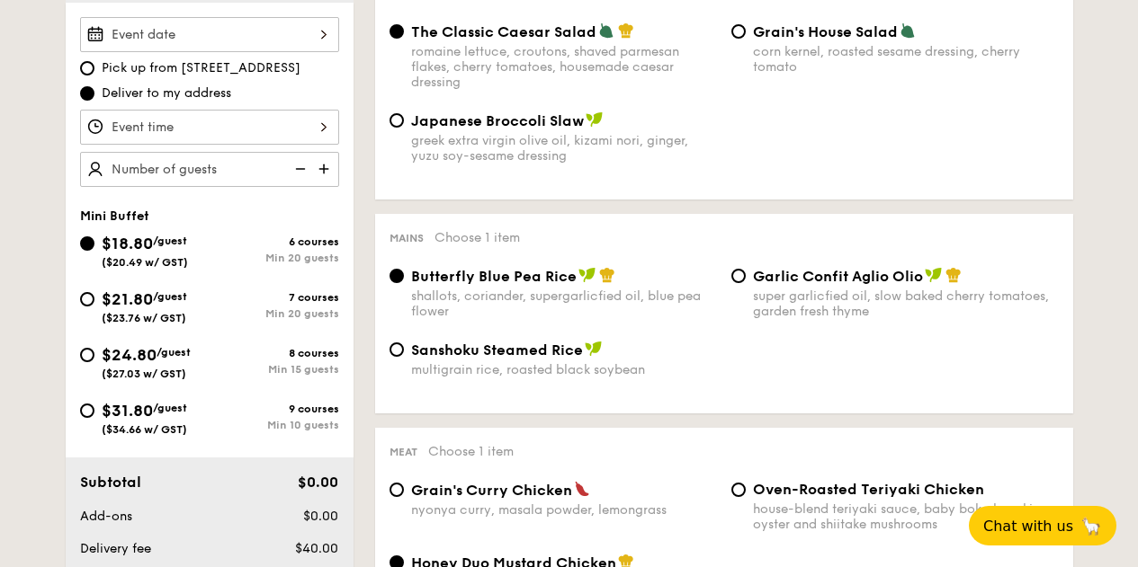
scroll to position [450, 0]
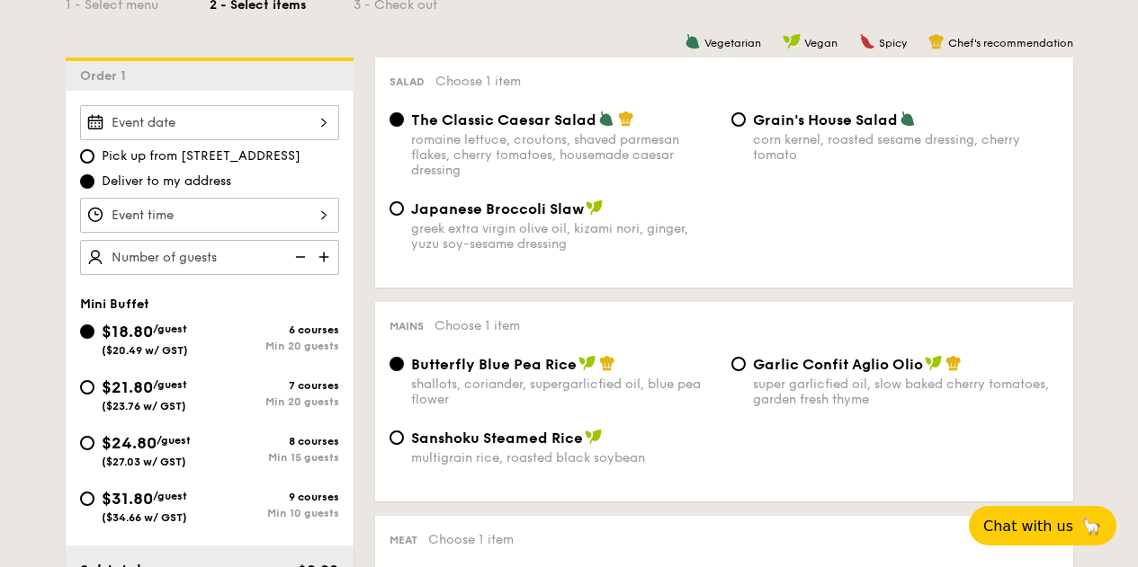
click at [214, 122] on input "Smoked Mesquite Whole Chicken brined in our in-house blend of herbs and spices,…" at bounding box center [209, 122] width 259 height 35
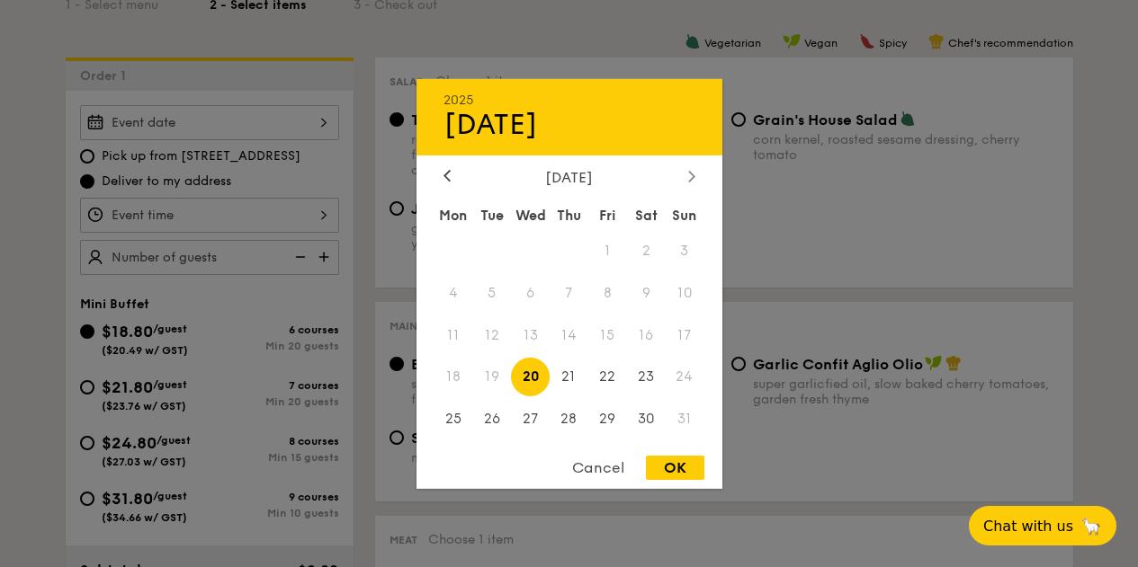
click at [689, 173] on icon at bounding box center [691, 176] width 7 height 12
click at [457, 247] on span "1" at bounding box center [453, 250] width 39 height 39
click at [673, 465] on div "OK" at bounding box center [675, 468] width 58 height 24
type input "Sep 01, 2025"
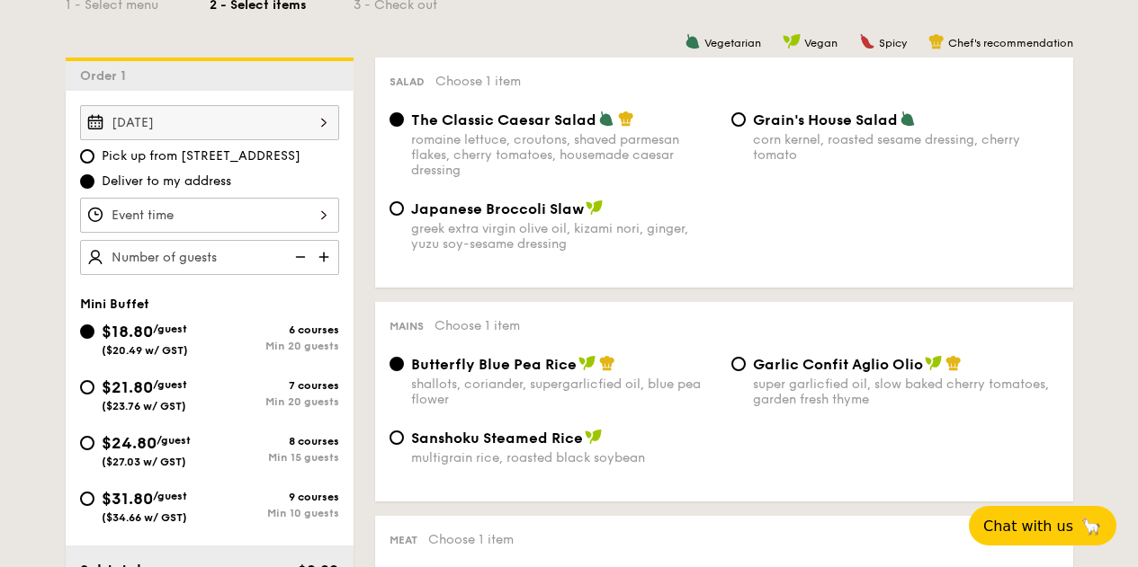
click at [195, 212] on input "Smoked Mesquite Whole Chicken brined in our in-house blend of herbs and spices,…" at bounding box center [209, 215] width 259 height 35
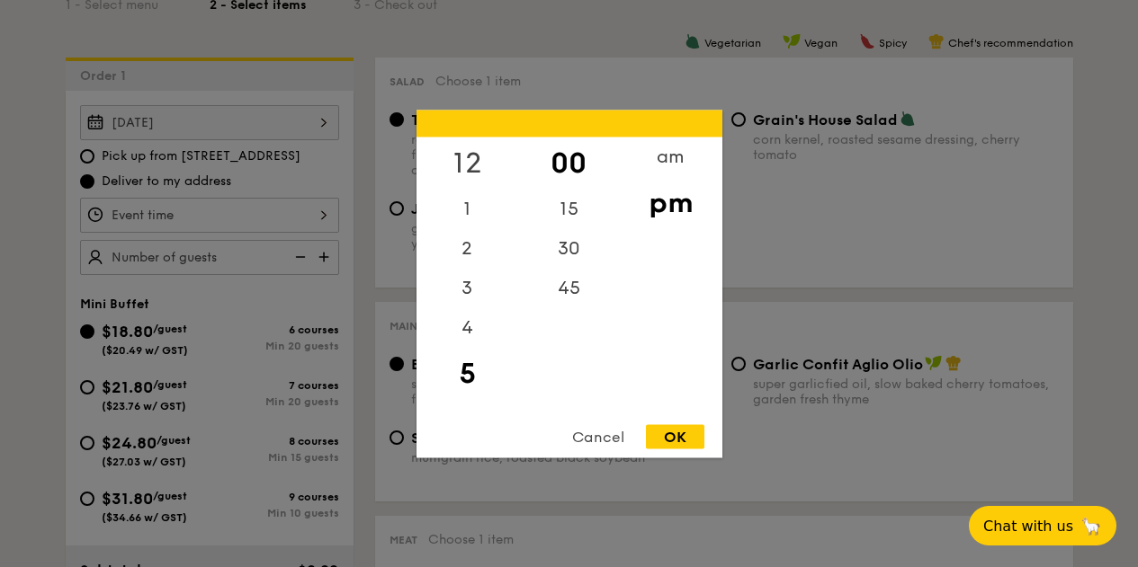
click at [469, 157] on div "12" at bounding box center [467, 163] width 102 height 52
click at [664, 434] on div "OK" at bounding box center [675, 436] width 58 height 24
type input "12:00PM"
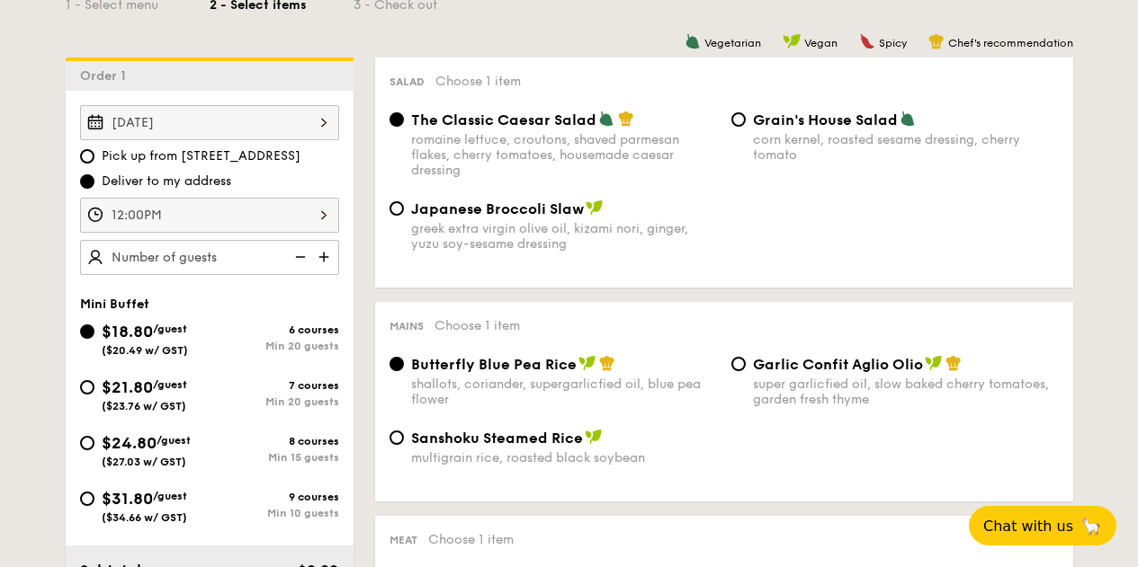
click at [220, 260] on input "text" at bounding box center [209, 257] width 259 height 35
type input "20 guests"
click at [153, 388] on span "$21.80" at bounding box center [127, 388] width 51 height 20
click at [94, 388] on input "$21.80 /guest ($23.76 w/ GST) 7 courses Min 20 guests" at bounding box center [87, 387] width 14 height 14
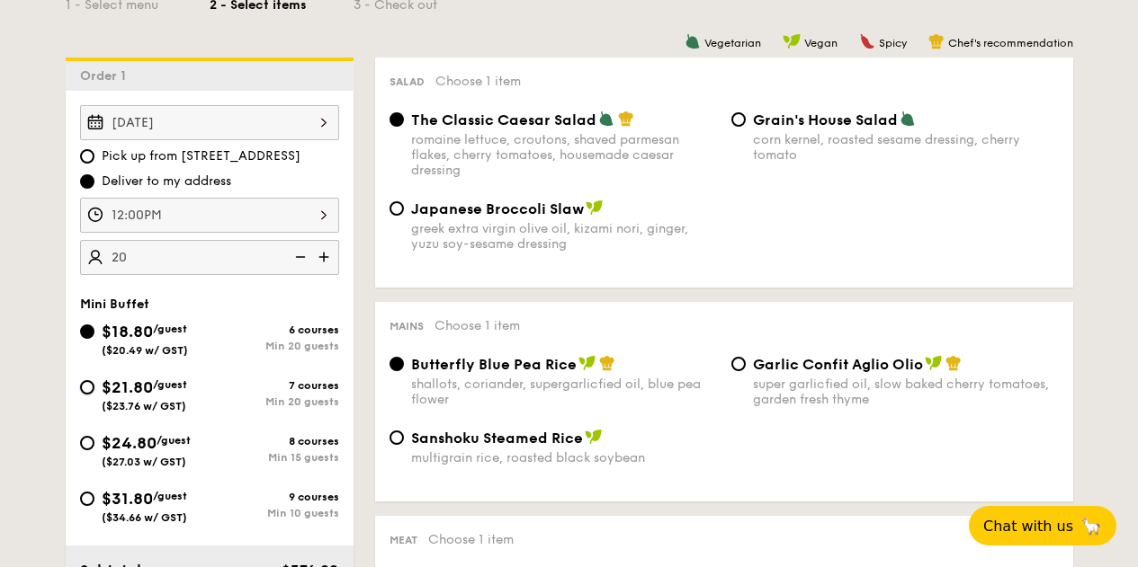
radio input "true"
radio input "false"
radio input "true"
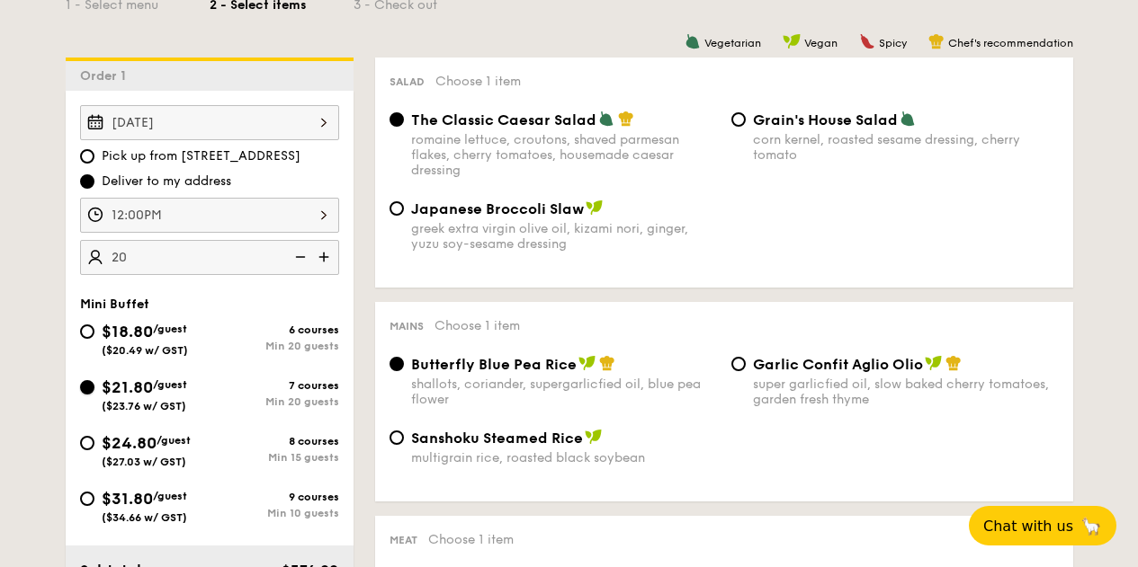
radio input "true"
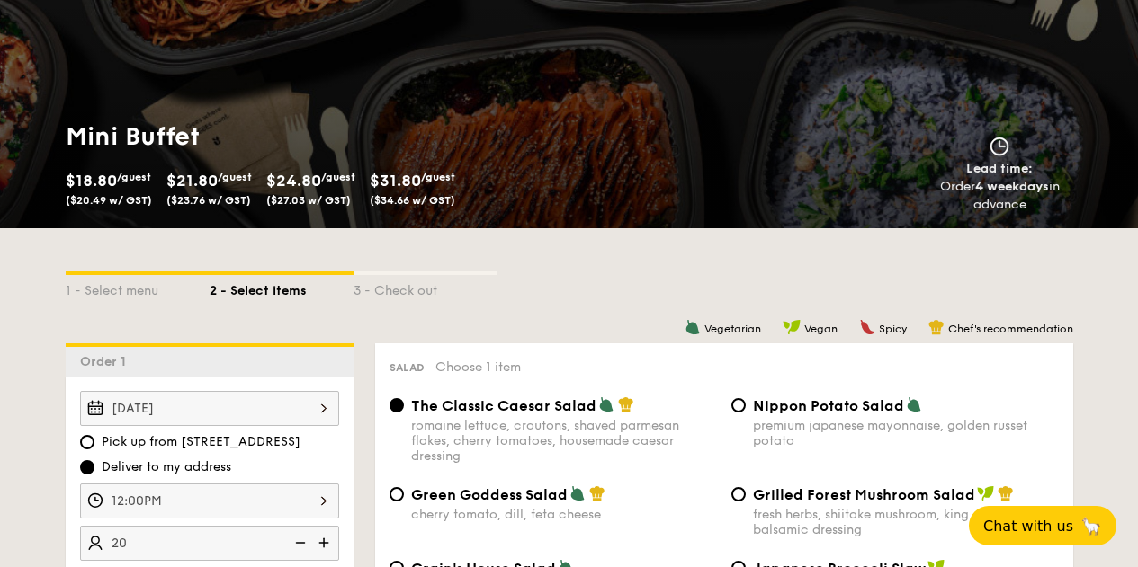
scroll to position [448, 0]
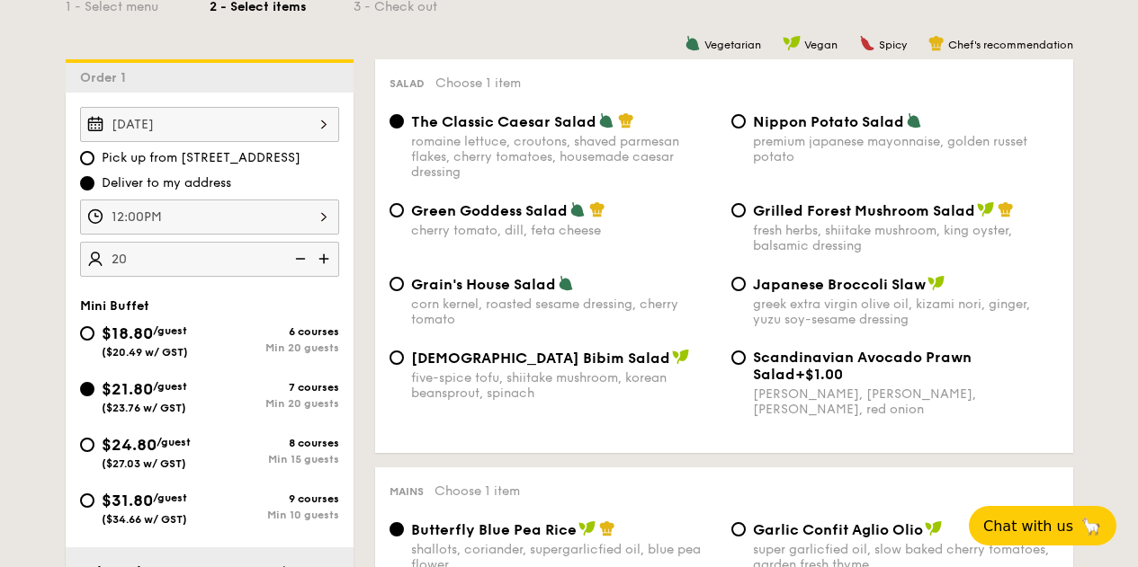
click at [778, 116] on span "Nippon Potato Salad" at bounding box center [828, 121] width 151 height 17
click at [745, 116] on input "Nippon Potato Salad premium japanese mayonnaise, golden russet potato" at bounding box center [738, 121] width 14 height 14
radio input "true"
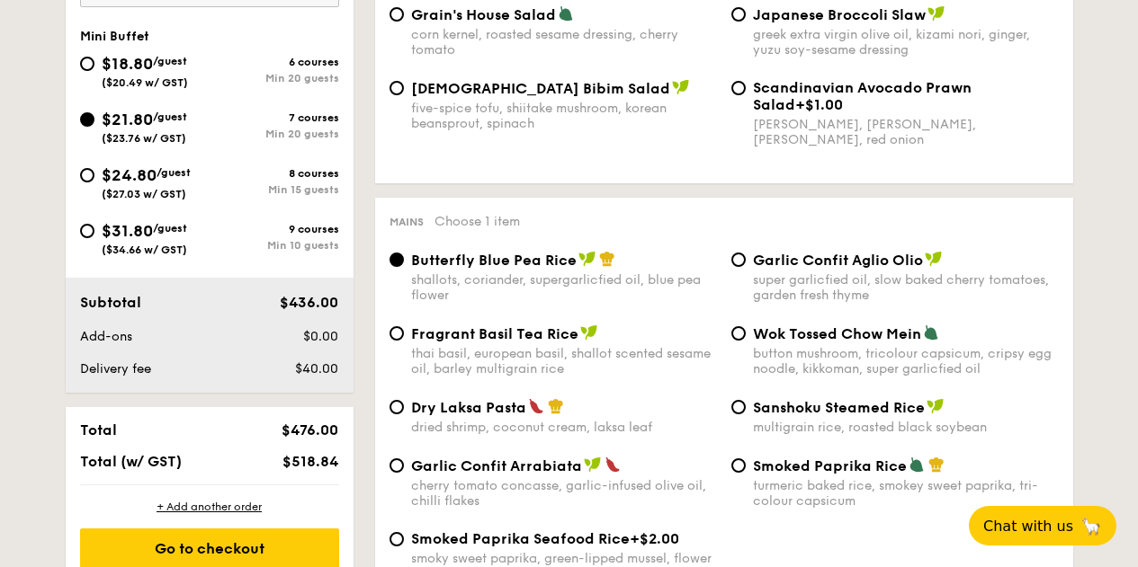
scroll to position [808, 0]
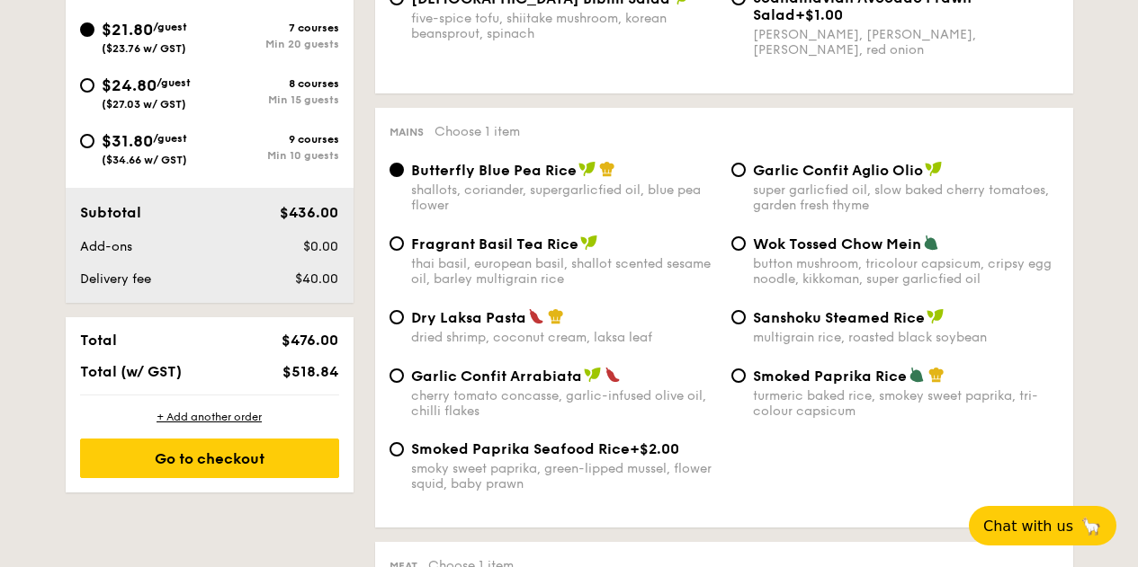
click at [873, 133] on div "Mains Choose 1 item" at bounding box center [723, 130] width 669 height 17
click at [863, 165] on span "Garlic Confit Aglio Olio" at bounding box center [838, 170] width 170 height 17
click at [745, 165] on input "Garlic Confit Aglio Olio super garlicfied oil, slow baked cherry tomatoes, gard…" at bounding box center [738, 170] width 14 height 14
radio input "true"
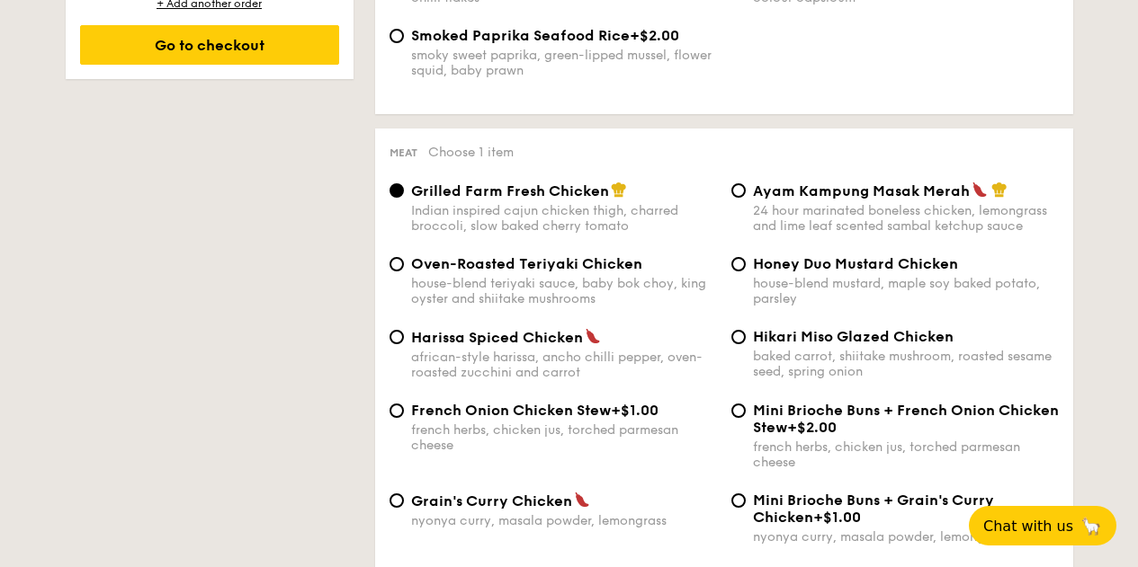
scroll to position [1345, 0]
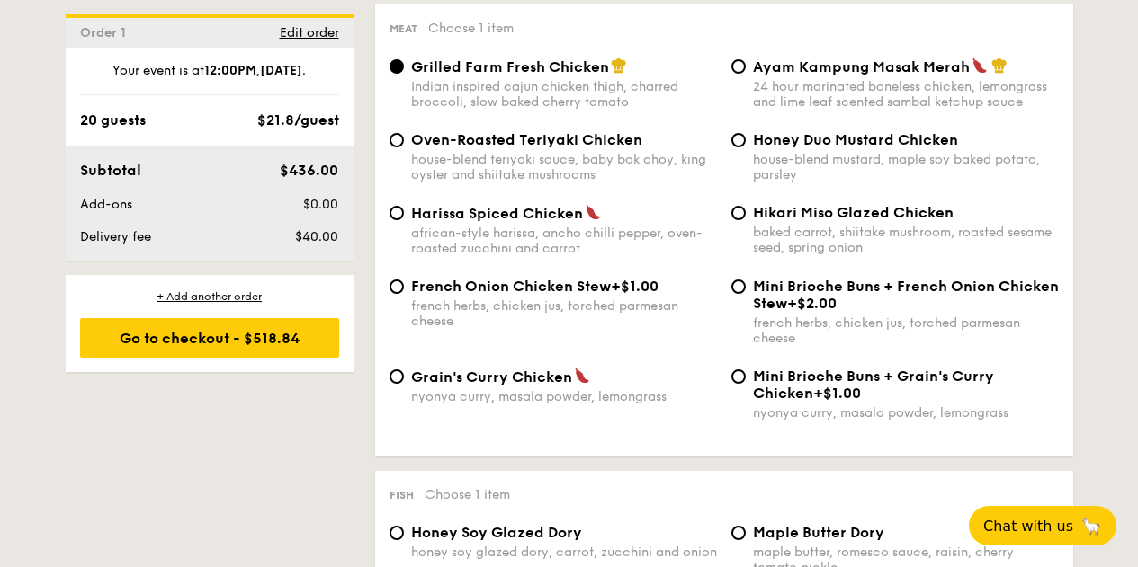
click at [580, 164] on div "house-blend teriyaki sauce, baby bok choy, king oyster and shiitake mushrooms" at bounding box center [564, 167] width 306 height 31
click at [404, 147] on input "Oven-Roasted Teriyaki Chicken house-blend teriyaki sauce, baby bok choy, king o…" at bounding box center [396, 140] width 14 height 14
radio input "true"
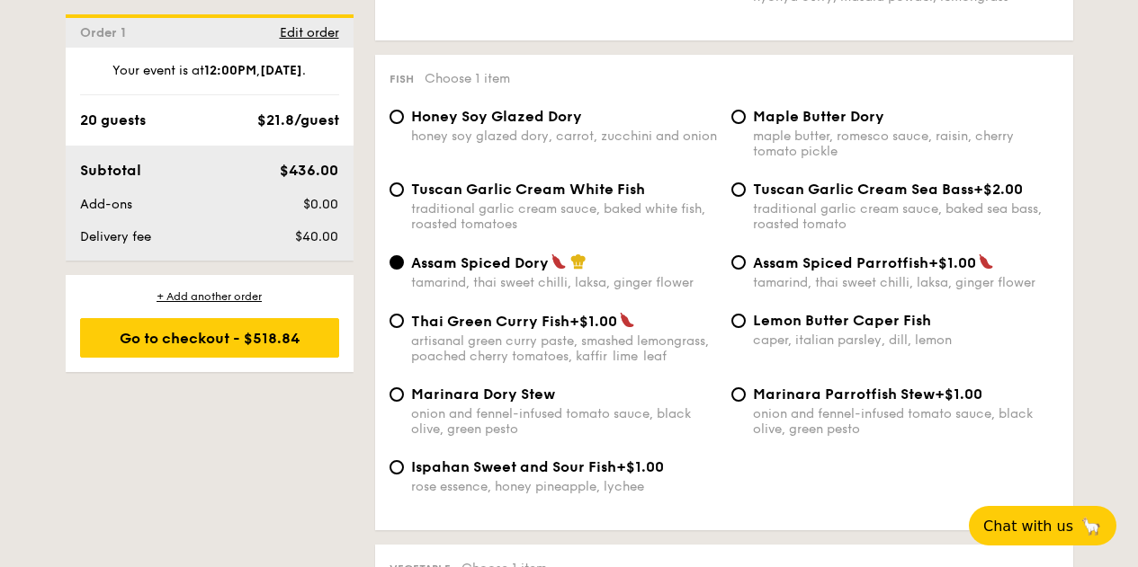
scroll to position [1794, 0]
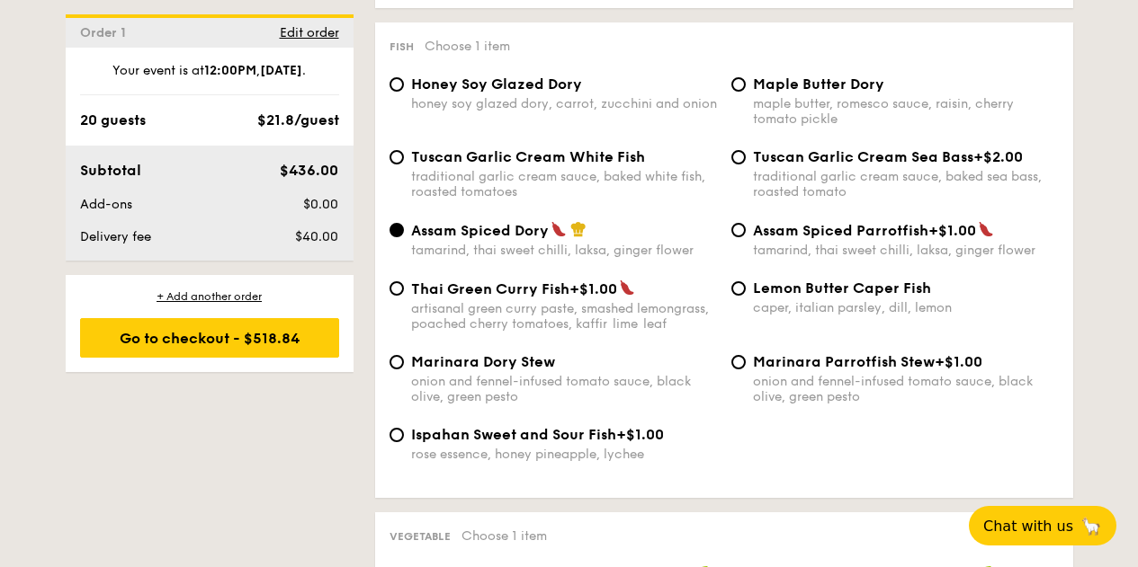
click at [599, 174] on div "traditional garlic cream sauce, baked white fish, roasted tomatoes" at bounding box center [564, 184] width 306 height 31
click at [404, 165] on input "Tuscan Garlic Cream White Fish traditional garlic cream sauce, baked white fish…" at bounding box center [396, 157] width 14 height 14
radio input "true"
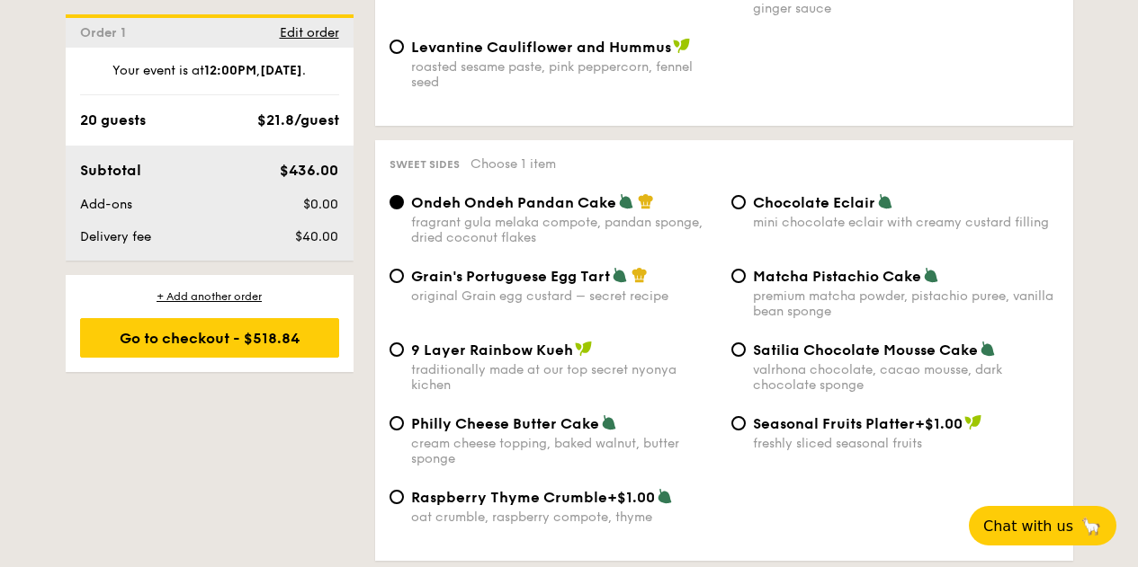
scroll to position [2602, 0]
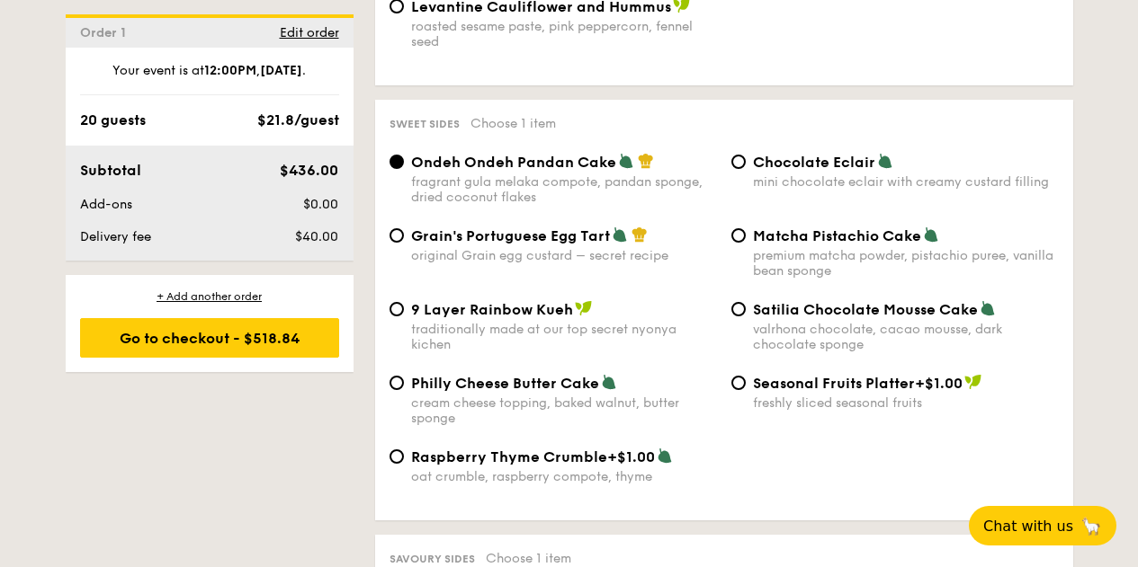
click at [800, 239] on span "Matcha Pistachio Cake" at bounding box center [837, 236] width 168 height 17
click at [745, 239] on input "Matcha Pistachio Cake premium matcha powder, pistachio puree, vanilla bean spon…" at bounding box center [738, 235] width 14 height 14
radio input "true"
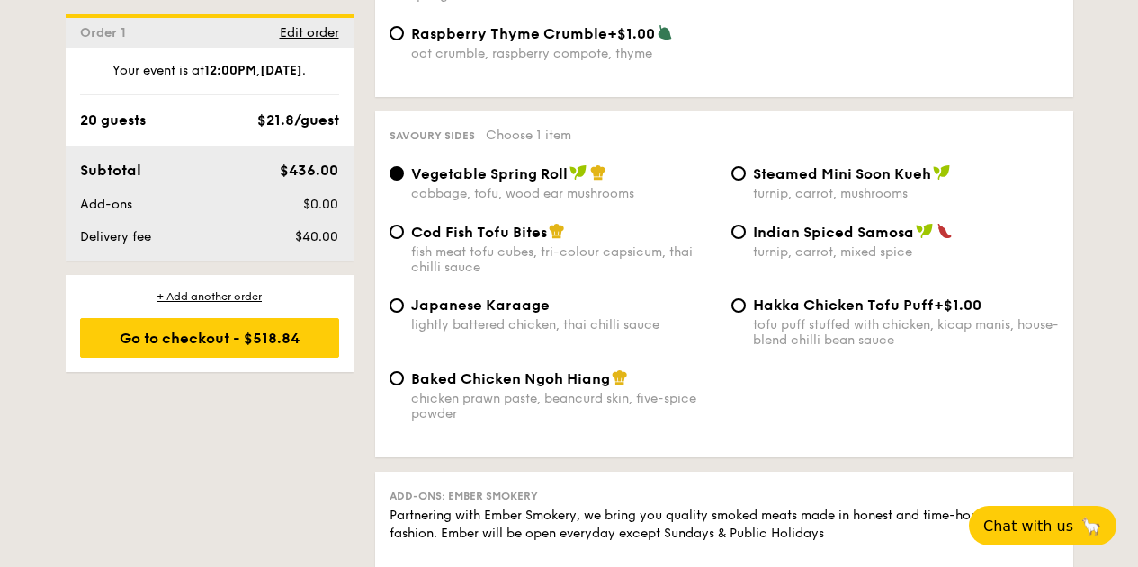
scroll to position [3050, 0]
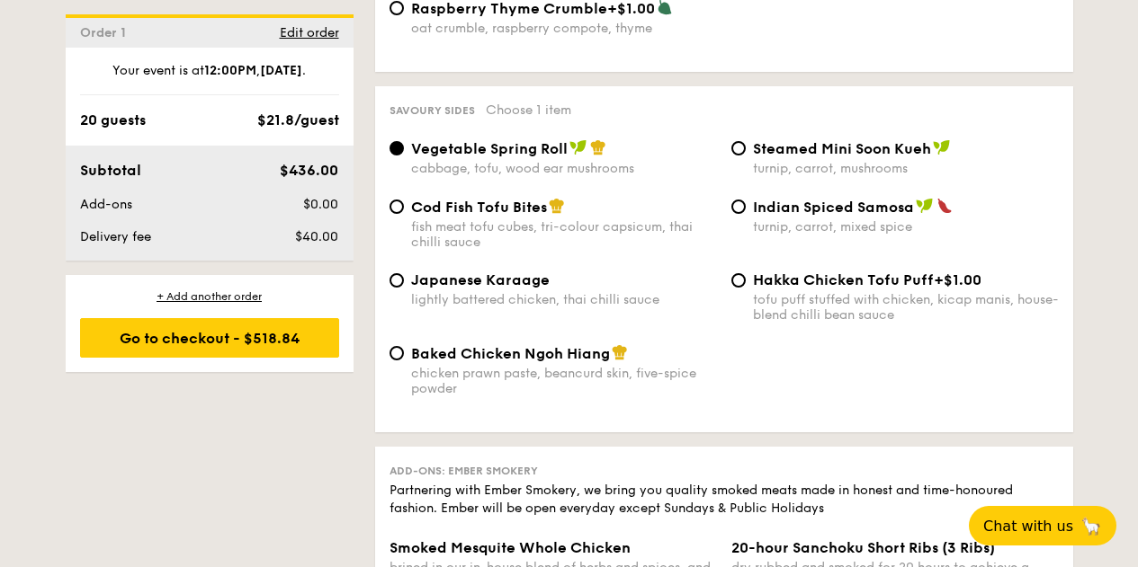
click at [814, 216] on div "Indian Spiced Samosa turnip, carrot, mixed spice" at bounding box center [906, 216] width 306 height 37
click at [745, 214] on input "Indian Spiced Samosa turnip, carrot, mixed spice" at bounding box center [738, 207] width 14 height 14
radio input "true"
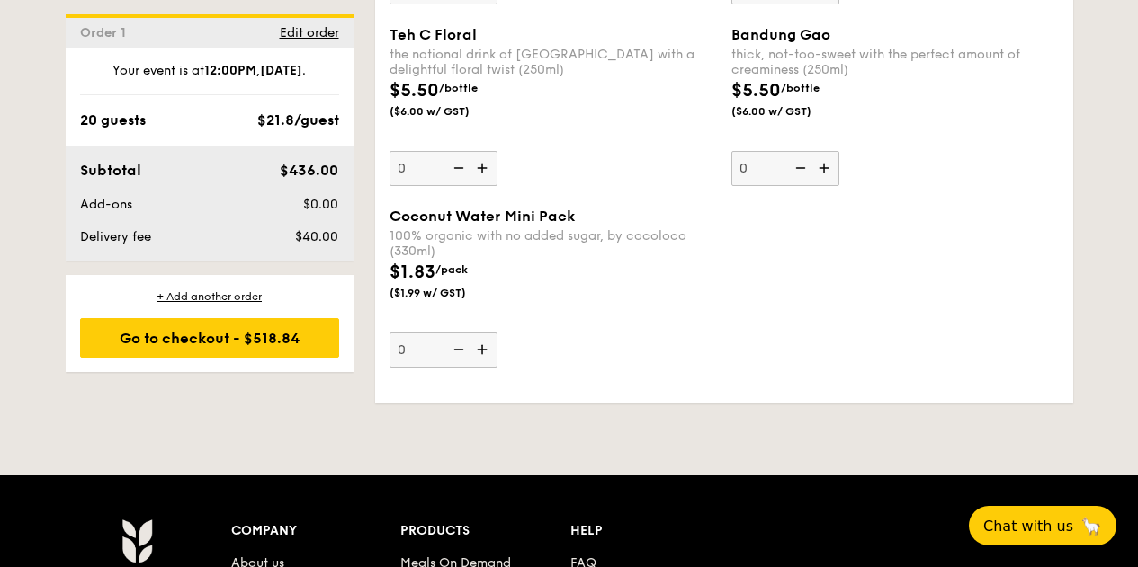
scroll to position [5025, 0]
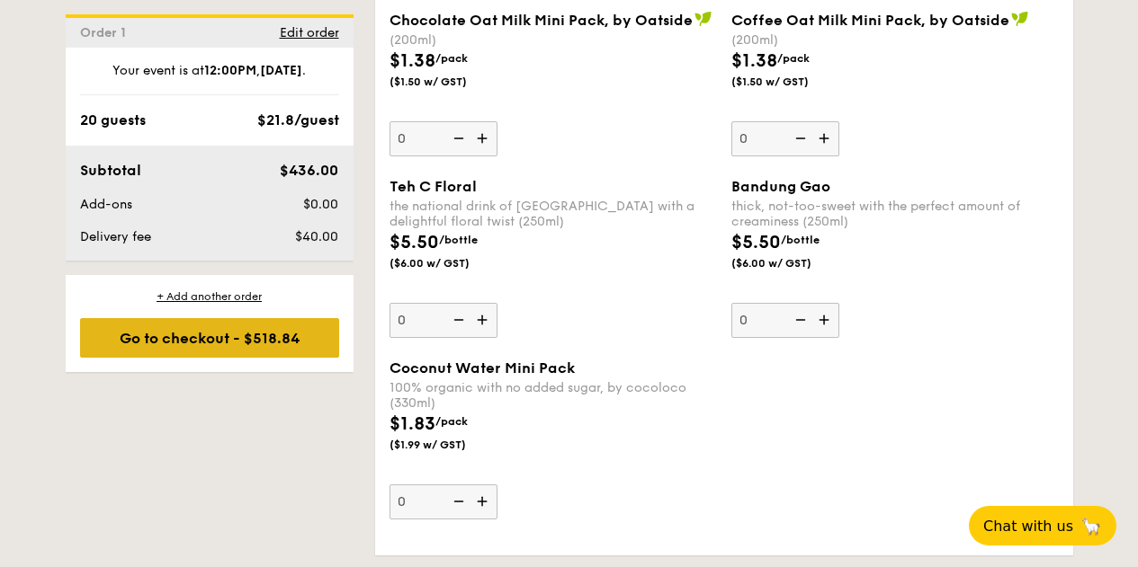
click at [248, 341] on div "Go to checkout - $518.84" at bounding box center [209, 338] width 259 height 40
